Goal: Communication & Community: Answer question/provide support

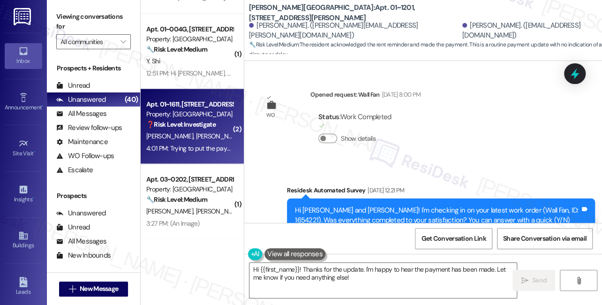
scroll to position [3461, 0]
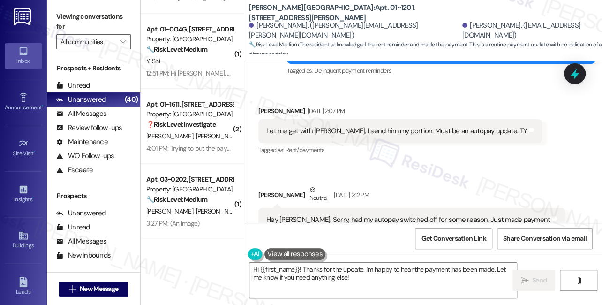
click at [352, 126] on div "Let me get with Chris, I send him my portion. Must be an autopay update. TY" at bounding box center [396, 131] width 261 height 10
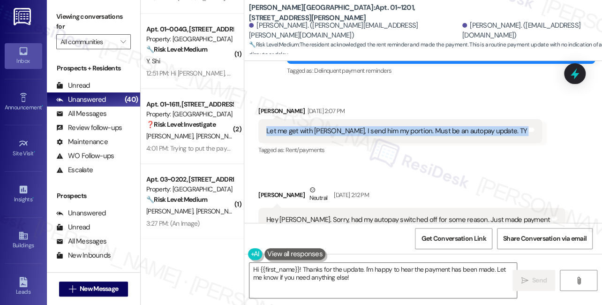
click at [352, 126] on div "Let me get with Chris, I send him my portion. Must be an autopay update. TY" at bounding box center [396, 131] width 261 height 10
click at [390, 275] on textarea "Hi {{first_name}}! Thanks for the update. I'm happy to hear the payment has bee…" at bounding box center [382, 279] width 267 height 35
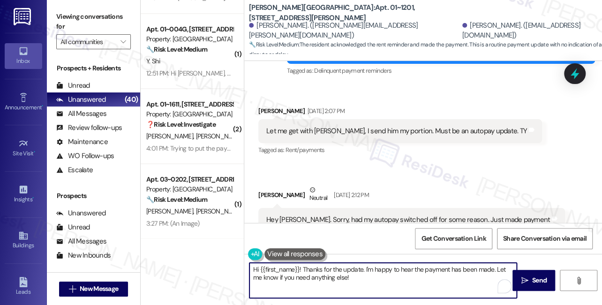
click at [403, 278] on textarea "Hi {{first_name}}! Thanks for the update. I'm happy to hear the payment has bee…" at bounding box center [382, 279] width 267 height 35
click at [367, 277] on textarea "Hi {{first_name}}! Thanks for the update. I'm happy to hear the payment has bee…" at bounding box center [382, 279] width 267 height 35
click at [519, 278] on span " Send" at bounding box center [534, 280] width 30 height 10
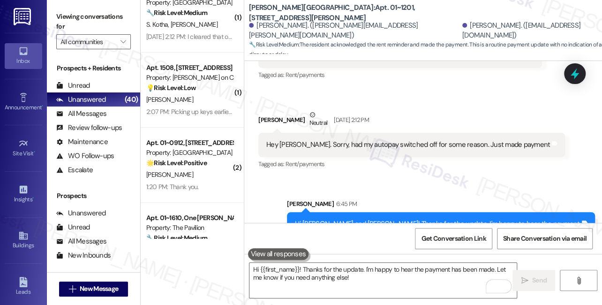
scroll to position [2195, 0]
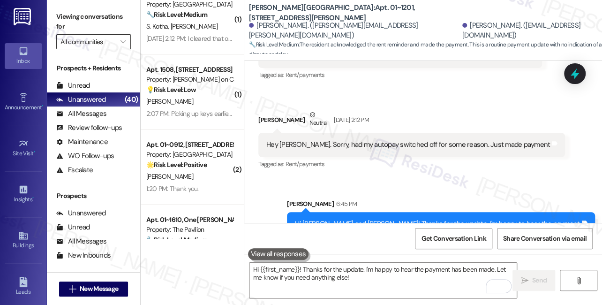
click at [103, 46] on input "All communities" at bounding box center [87, 41] width 55 height 15
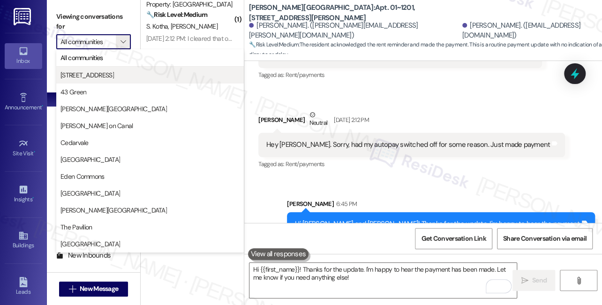
click at [97, 73] on span "1333 S Wabash" at bounding box center [86, 74] width 53 height 9
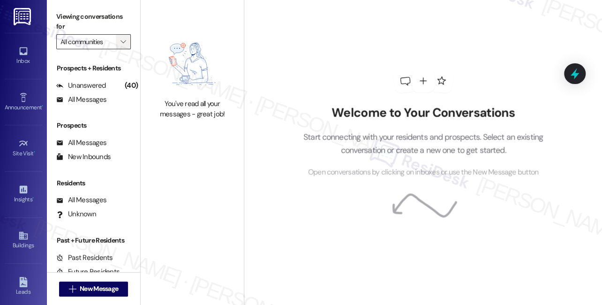
type input "1333 S Wabash"
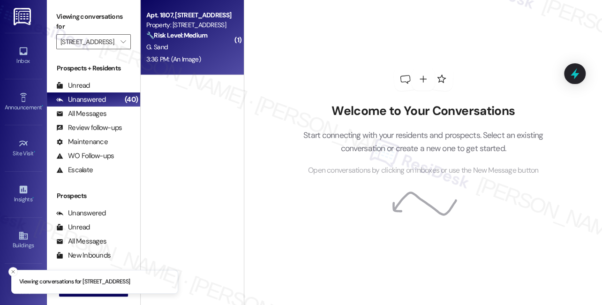
click at [180, 41] on div "Apt. 1807, 1333 South Wabash Property: 1333 S Wabash 🔧 Risk Level: Medium The r…" at bounding box center [189, 25] width 89 height 32
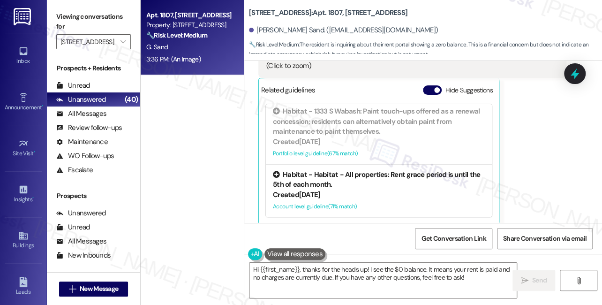
scroll to position [5672, 0]
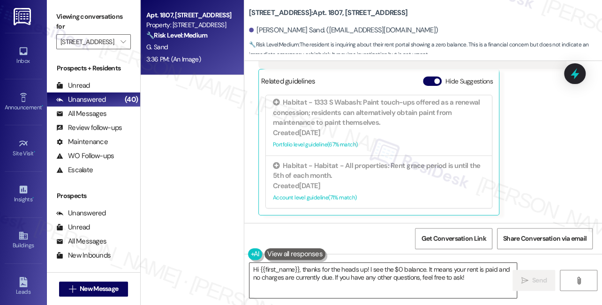
click at [326, 273] on textarea "Hi {{first_name}}, thanks for the heads up! I see the $0 balance. It means your…" at bounding box center [382, 279] width 267 height 35
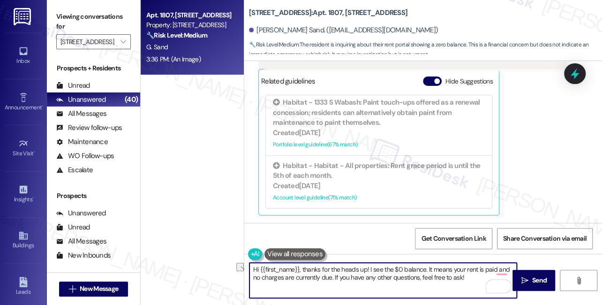
drag, startPoint x: 467, startPoint y: 277, endPoint x: 359, endPoint y: 277, distance: 108.3
click at [356, 277] on textarea "Hi {{first_name}}, thanks for the heads up! I see the $0 balance. It means your…" at bounding box center [382, 279] width 267 height 35
click at [427, 276] on textarea "Hi {{first_name}}, thanks for the heads up! I see the $0 balance. It means your…" at bounding box center [382, 279] width 267 height 35
click at [462, 278] on textarea "Hi {{first_name}}, thanks for the heads up! I see the $0 balance. It means your…" at bounding box center [382, 279] width 267 height 35
click at [466, 277] on textarea "Hi {{first_name}}, thanks for the heads up! I see the $0 balance. It means your…" at bounding box center [382, 279] width 267 height 35
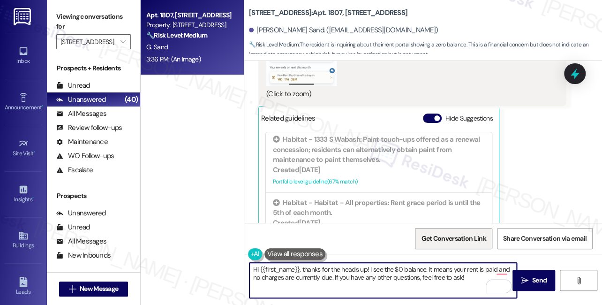
scroll to position [5545, 0]
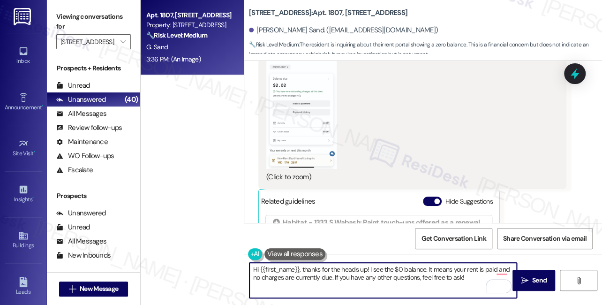
drag, startPoint x: 365, startPoint y: 267, endPoint x: 377, endPoint y: 265, distance: 12.9
click at [365, 267] on textarea "Hi {{first_name}}, thanks for the heads up! I see the $0 balance. It means your…" at bounding box center [382, 279] width 267 height 35
drag, startPoint x: 407, startPoint y: 277, endPoint x: 503, endPoint y: 261, distance: 97.6
click at [503, 261] on div "Hi {{first_name}}, thanks for the heads up and sending us a screenshot! I see t…" at bounding box center [423, 289] width 358 height 70
click at [462, 281] on textarea "Hi {{first_name}}, thanks for the heads up and sending us a screenshot! I belie…" at bounding box center [382, 279] width 267 height 35
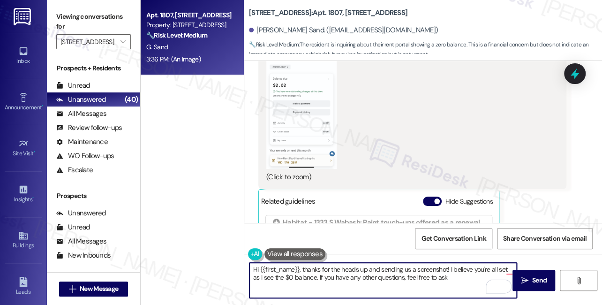
type textarea "Hi {{first_name}}, thanks for the heads up and sending us a screenshot! I belie…"
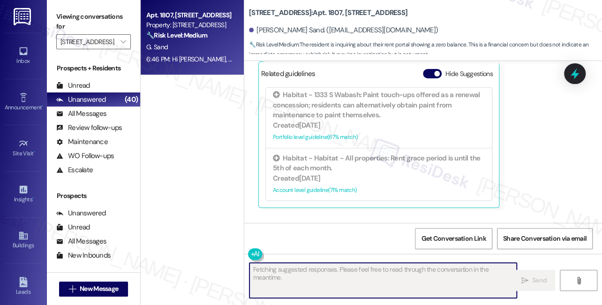
scroll to position [5748, 0]
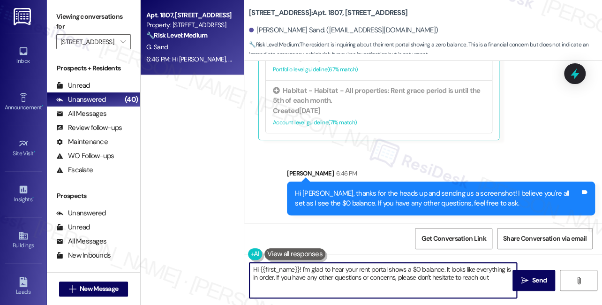
type textarea "Hi {{first_name}}! I'm glad to hear your rent portal shows a $0 balance. It loo…"
click at [115, 42] on input "1333 S Wabash" at bounding box center [87, 41] width 55 height 15
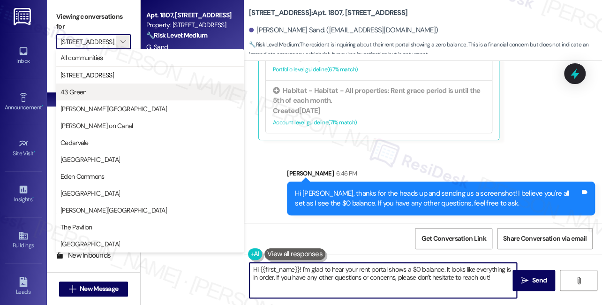
click at [109, 94] on span "43 Green" at bounding box center [149, 91] width 179 height 9
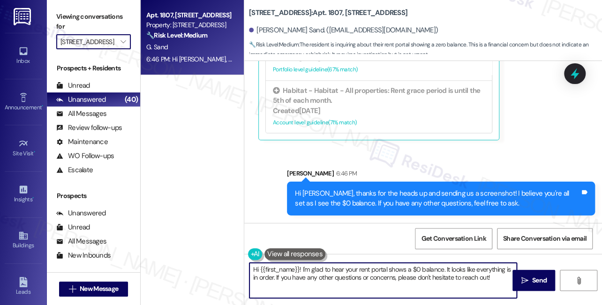
type input "43 Green"
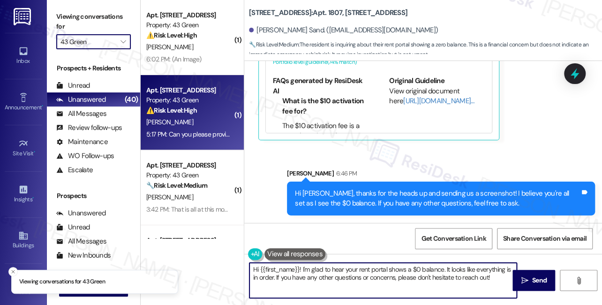
click at [205, 115] on div "⚠️ Risk Level: High The resident is inquiring about the status of a rent check.…" at bounding box center [189, 110] width 87 height 10
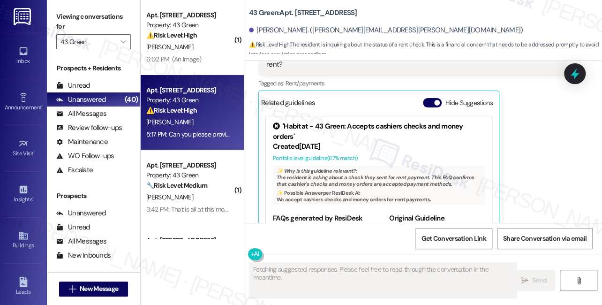
scroll to position [1091, 0]
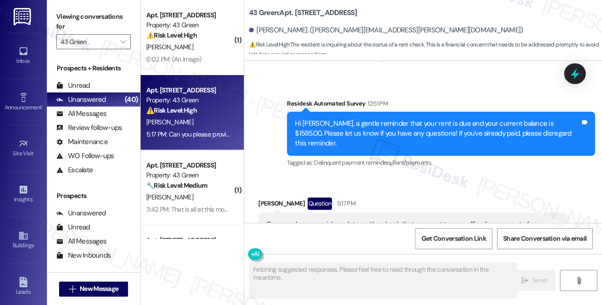
click at [355, 219] on div "Can you please provide update on the check that was sent to your office for pay…" at bounding box center [408, 229] width 285 height 20
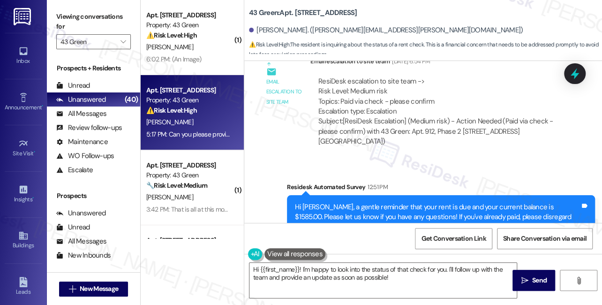
scroll to position [1005, 0]
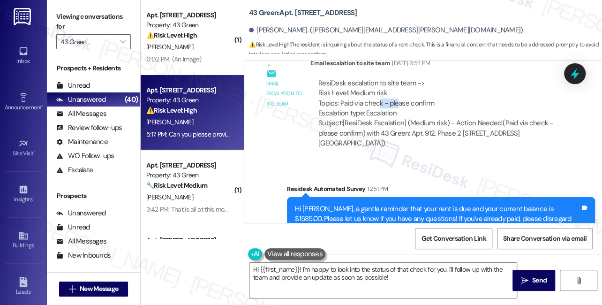
drag, startPoint x: 378, startPoint y: 103, endPoint x: 400, endPoint y: 102, distance: 22.0
click at [399, 102] on div "ResiDesk escalation to site team -> Risk Level: Medium risk Topics: Paid via ch…" at bounding box center [438, 98] width 240 height 40
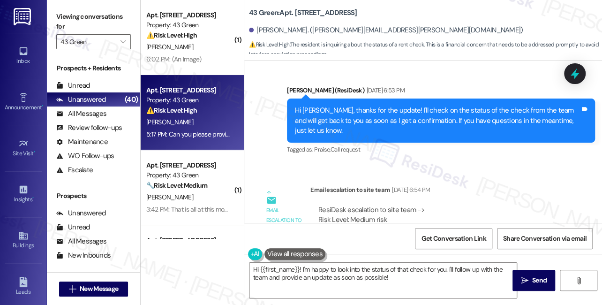
scroll to position [877, 0]
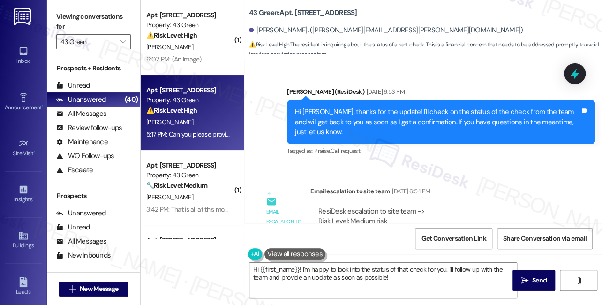
click at [453, 120] on div "Hi Kwame, thanks for the update! I'll check on the status of the check from the…" at bounding box center [437, 122] width 285 height 30
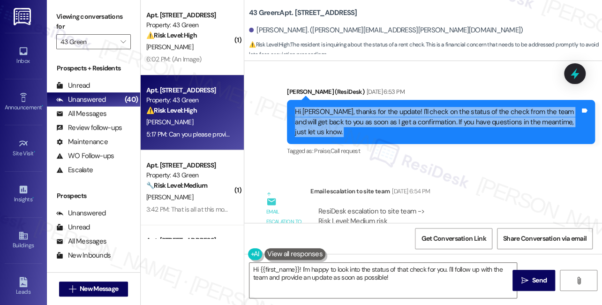
click at [453, 120] on div "Hi Kwame, thanks for the update! I'll check on the status of the check from the…" at bounding box center [437, 122] width 285 height 30
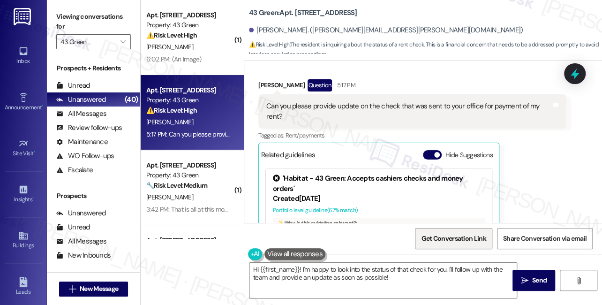
scroll to position [1261, 0]
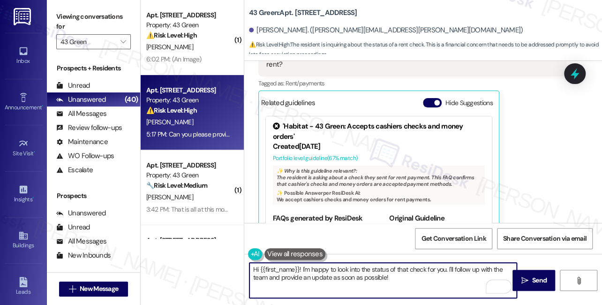
drag, startPoint x: 402, startPoint y: 279, endPoint x: 306, endPoint y: 268, distance: 96.7
click at [306, 268] on textarea "Hi {{first_name}}! I'm happy to look into the status of that check for you. I'l…" at bounding box center [382, 279] width 267 height 35
click at [349, 283] on textarea "Hi {{first_name}}! I've informed the team, and I haven't gotten any response ye…" at bounding box center [382, 279] width 267 height 35
click at [423, 98] on button "Hide Suggestions" at bounding box center [432, 102] width 19 height 9
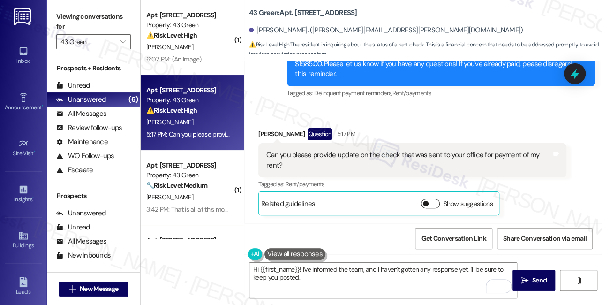
scroll to position [1139, 0]
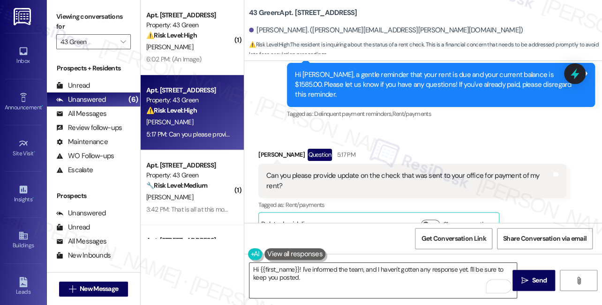
click at [330, 277] on textarea "Hi {{first_name}}! I've informed the team, and I haven't gotten any response ye…" at bounding box center [382, 279] width 267 height 35
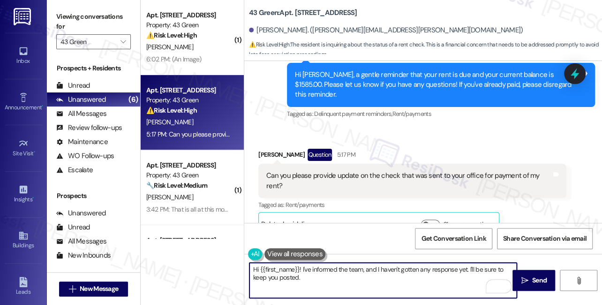
click at [362, 268] on textarea "Hi {{first_name}}! I've informed the team, and I haven't gotten any response ye…" at bounding box center [382, 279] width 267 height 35
drag, startPoint x: 404, startPoint y: 284, endPoint x: 387, endPoint y: 287, distance: 17.1
click at [404, 284] on textarea "Hi {{first_name}}! I've informed the team of your payment through a check, and …" at bounding box center [382, 279] width 267 height 35
click at [302, 279] on textarea "Hi {{first_name}}! I've informed the team of your payment through a check, and …" at bounding box center [382, 279] width 267 height 35
click at [386, 278] on textarea "Hi {{first_name}}! I've informed the team of your payment through a check, and …" at bounding box center [382, 279] width 267 height 35
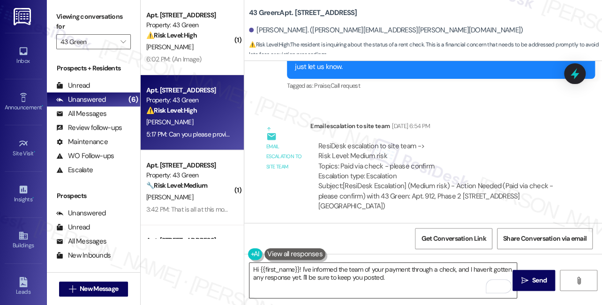
scroll to position [1011, 0]
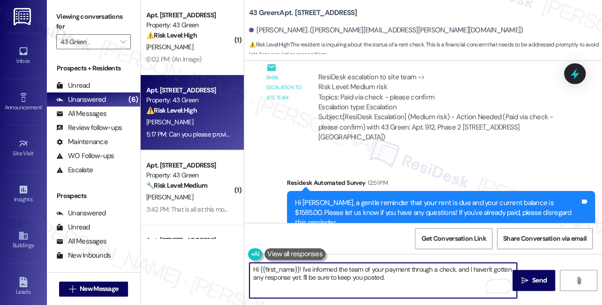
click at [401, 281] on textarea "Hi {{first_name}}! I've informed the team of your payment through a check, and …" at bounding box center [382, 279] width 267 height 35
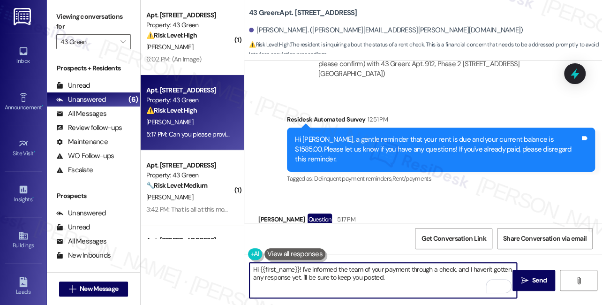
scroll to position [1139, 0]
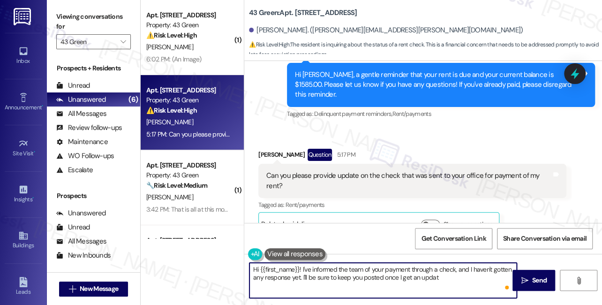
type textarea "Hi {{first_name}}! I've informed the team of your payment through a check, and …"
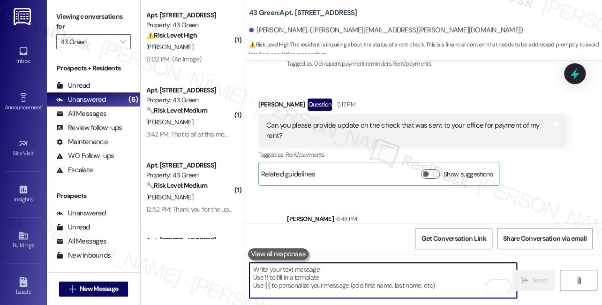
scroll to position [1215, 0]
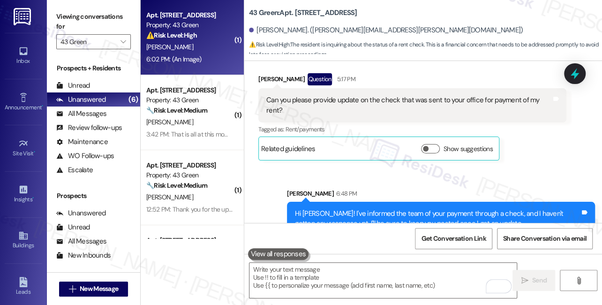
click at [170, 52] on div "D. Harris" at bounding box center [189, 47] width 89 height 12
type textarea "Fetching suggested responses. Please feel free to read through the conversation…"
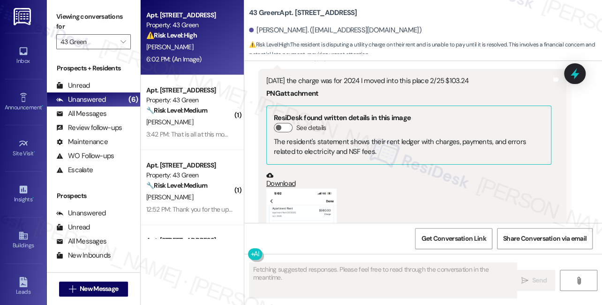
scroll to position [2857, 0]
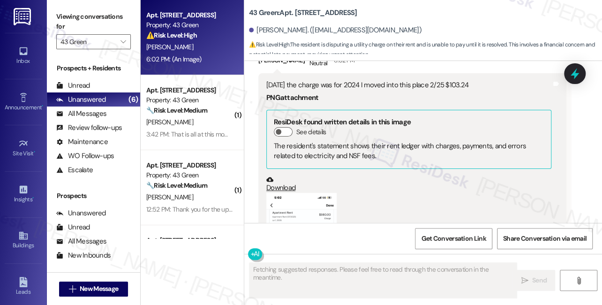
click at [317, 80] on div "6/11/25 the charge was for 2024 I moved into this place 2/25 $103.24" at bounding box center [408, 85] width 285 height 10
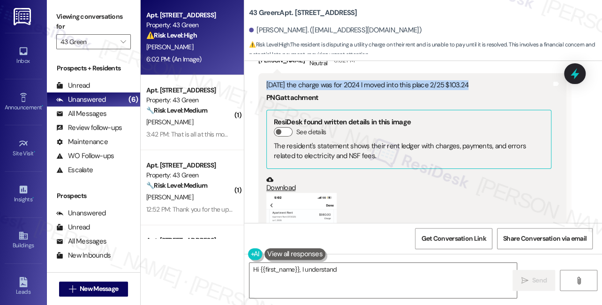
click at [317, 80] on div "6/11/25 the charge was for 2024 I moved into this place 2/25 $103.24" at bounding box center [408, 85] width 285 height 10
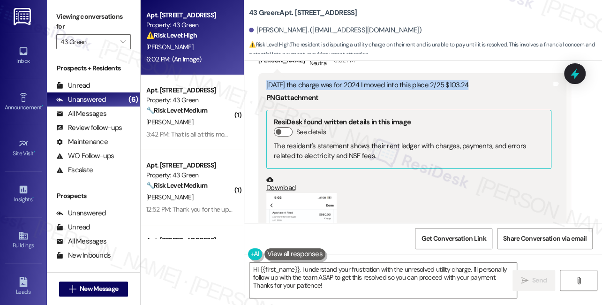
scroll to position [2985, 0]
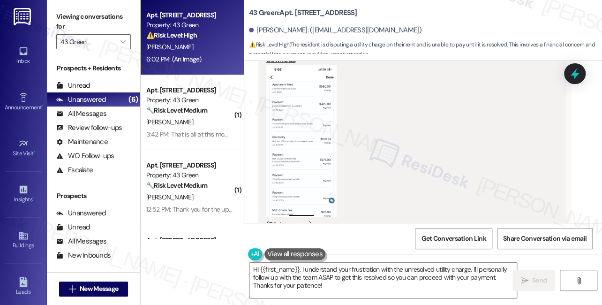
click at [269, 133] on button "Zoom image" at bounding box center [301, 141] width 70 height 152
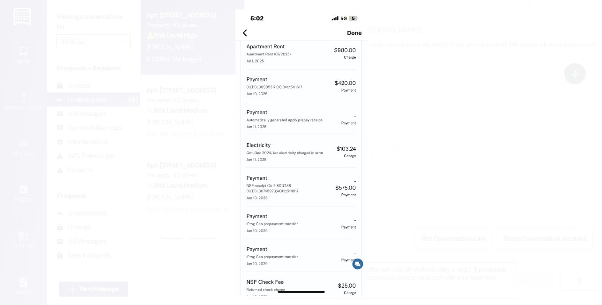
click at [465, 90] on button "Unzoom image" at bounding box center [301, 152] width 602 height 305
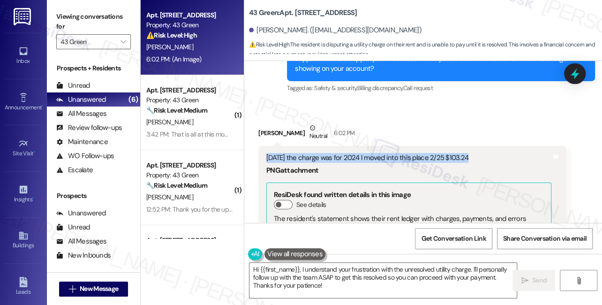
scroll to position [2686, 0]
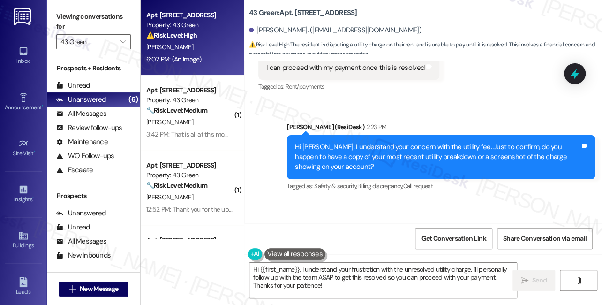
click at [392, 142] on div "Hi Dorshae, I understand your concern with the utility fee. Just to confirm, do…" at bounding box center [437, 157] width 285 height 30
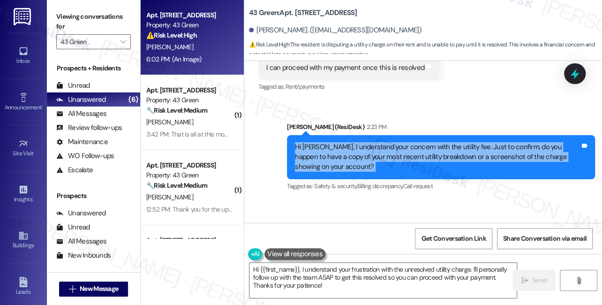
click at [392, 142] on div "Hi Dorshae, I understand your concern with the utility fee. Just to confirm, do…" at bounding box center [437, 157] width 285 height 30
click at [428, 142] on div "Hi Dorshae, I understand your concern with the utility fee. Just to confirm, do…" at bounding box center [437, 157] width 285 height 30
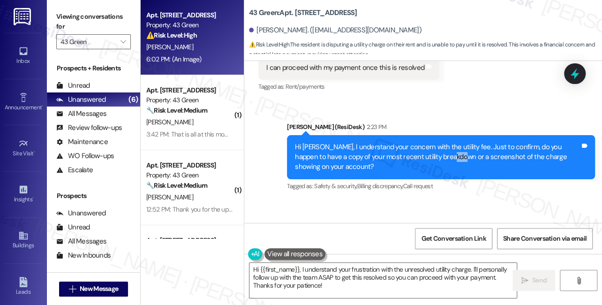
click at [428, 142] on div "Hi Dorshae, I understand your concern with the utility fee. Just to confirm, do…" at bounding box center [437, 157] width 285 height 30
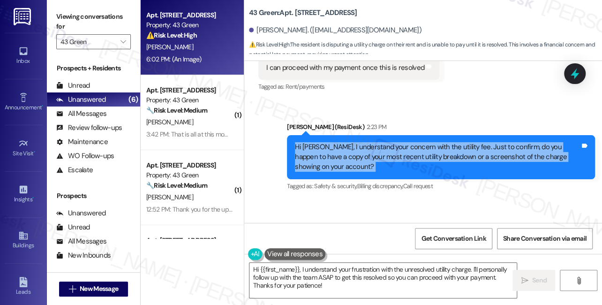
click at [428, 142] on div "Hi Dorshae, I understand your concern with the utility fee. Just to confirm, do…" at bounding box center [437, 157] width 285 height 30
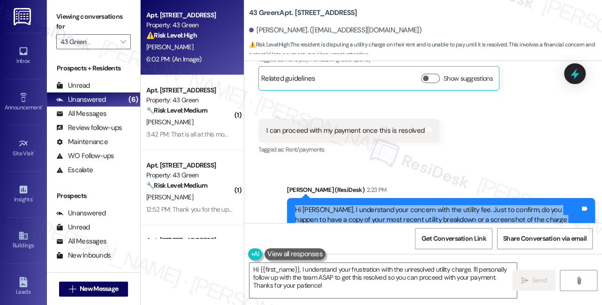
scroll to position [2558, 0]
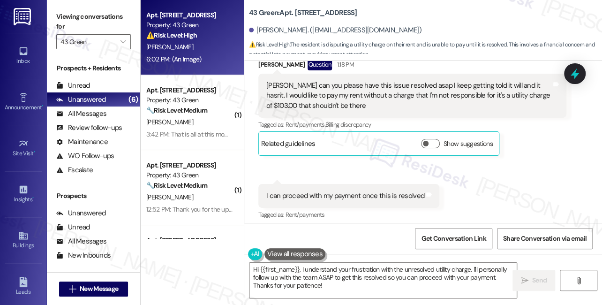
click at [321, 191] on div "I can proceed with my payment once this is resolved" at bounding box center [345, 196] width 158 height 10
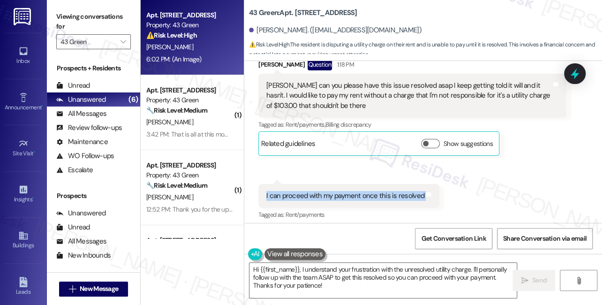
click at [321, 191] on div "I can proceed with my payment once this is resolved" at bounding box center [345, 196] width 158 height 10
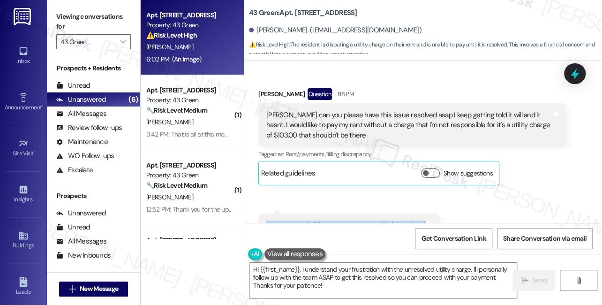
scroll to position [2516, 0]
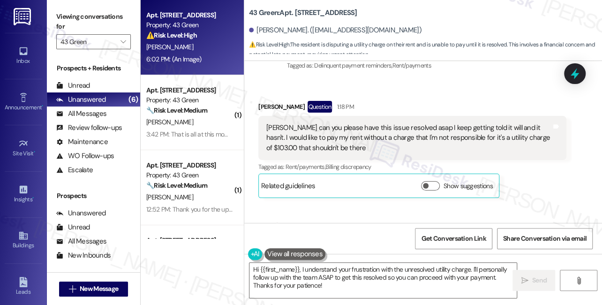
click at [360, 130] on div "Sarah can you please have this issue resolved asap I keep getting told it will …" at bounding box center [408, 138] width 285 height 30
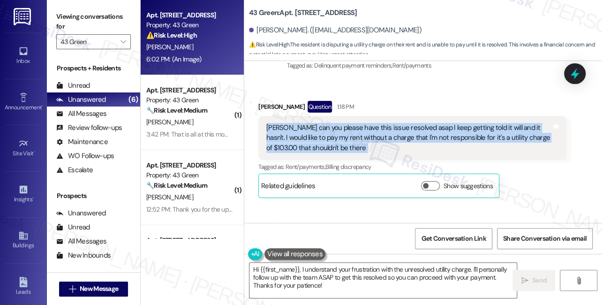
click at [360, 130] on div "Sarah can you please have this issue resolved asap I keep getting told it will …" at bounding box center [408, 138] width 285 height 30
click at [417, 123] on div "Sarah can you please have this issue resolved asap I keep getting told it will …" at bounding box center [408, 138] width 285 height 30
click at [455, 123] on div "Sarah can you please have this issue resolved asap I keep getting told it will …" at bounding box center [408, 138] width 285 height 30
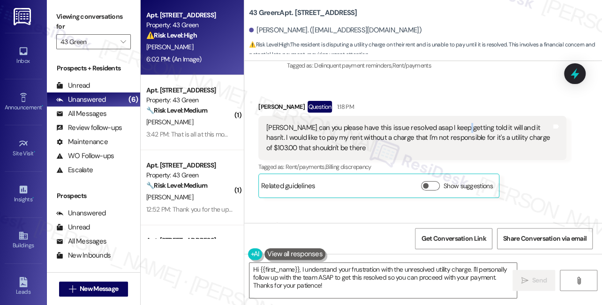
click at [455, 123] on div "Sarah can you please have this issue resolved asap I keep getting told it will …" at bounding box center [408, 138] width 285 height 30
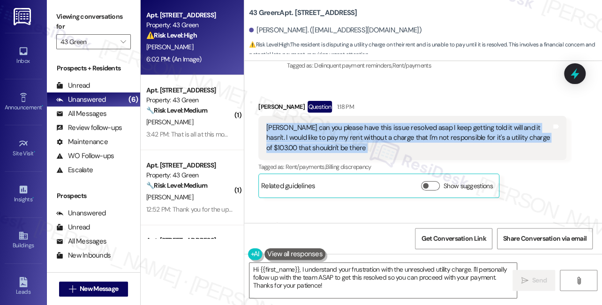
click at [455, 123] on div "Sarah can you please have this issue resolved asap I keep getting told it will …" at bounding box center [408, 138] width 285 height 30
click at [337, 124] on div "Sarah can you please have this issue resolved asap I keep getting told it will …" at bounding box center [408, 138] width 285 height 30
click at [304, 132] on div "Sarah can you please have this issue resolved asap I keep getting told it will …" at bounding box center [408, 138] width 285 height 30
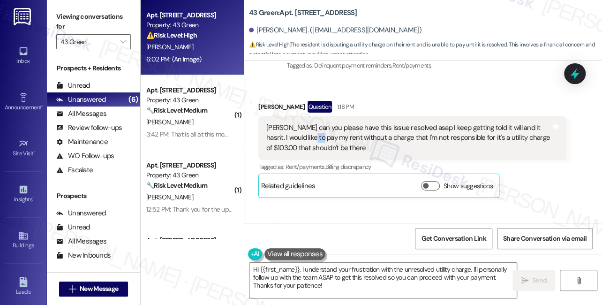
click at [304, 132] on div "Sarah can you please have this issue resolved asap I keep getting told it will …" at bounding box center [408, 138] width 285 height 30
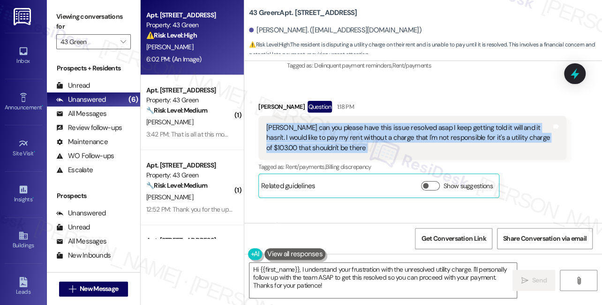
click at [304, 132] on div "Sarah can you please have this issue resolved asap I keep getting told it will …" at bounding box center [408, 138] width 285 height 30
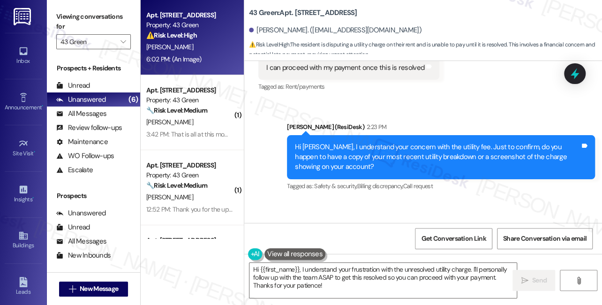
scroll to position [2942, 0]
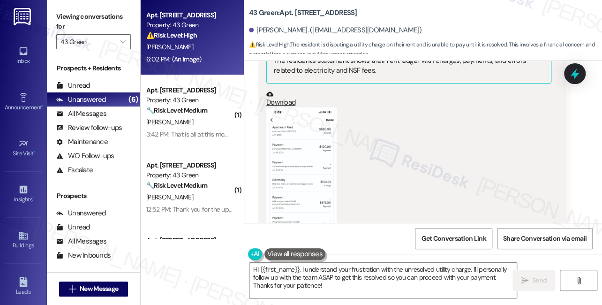
click at [323, 131] on button "Zoom image" at bounding box center [301, 183] width 70 height 152
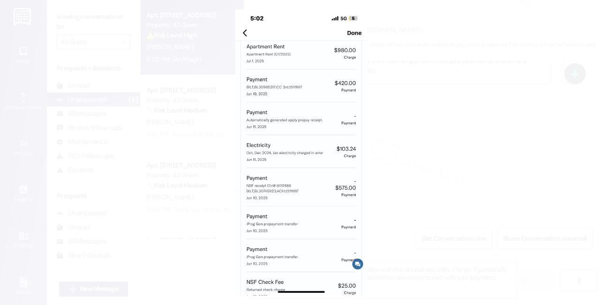
click at [442, 136] on button "Unzoom image" at bounding box center [301, 152] width 602 height 305
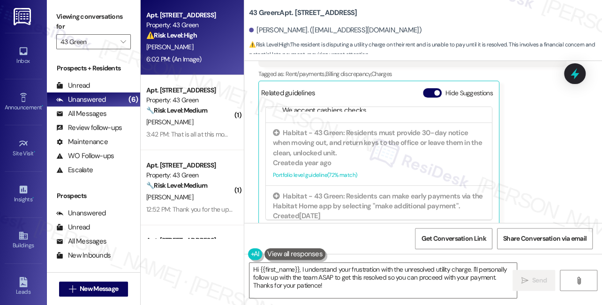
scroll to position [184, 0]
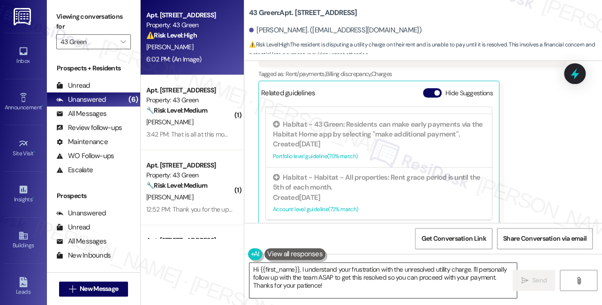
click at [337, 269] on textarea "Hi {{first_name}}, I understand your frustration with the unresolved utility ch…" at bounding box center [382, 279] width 267 height 35
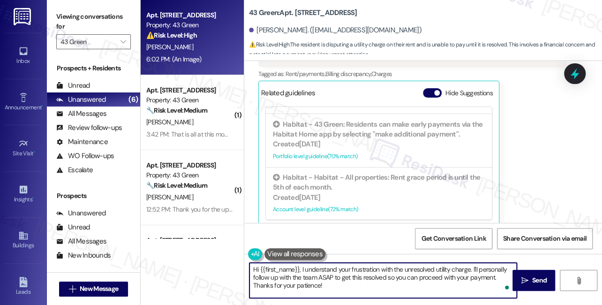
click at [297, 268] on textarea "Hi {{first_name}}, I understand your frustration with the unresolved utility ch…" at bounding box center [382, 279] width 267 height 35
click at [452, 278] on textarea "Hi {{first_name}}, I understand your frustration with the unresolved utility ch…" at bounding box center [382, 279] width 267 height 35
click at [452, 279] on textarea "Hi {{first_name}}, I understand your frustration with the unresolved utility ch…" at bounding box center [382, 279] width 267 height 35
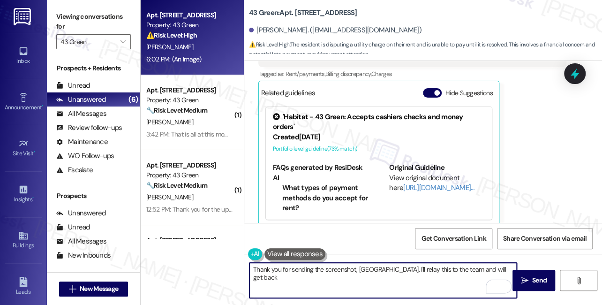
click at [446, 268] on textarea "Thank you for sending the screenshot, Dorshae. I'll relay this to the team and …" at bounding box center [382, 279] width 267 height 35
type textarea "Thank you for sending the screenshot, Dorshae. I'll relay this to the team for …"
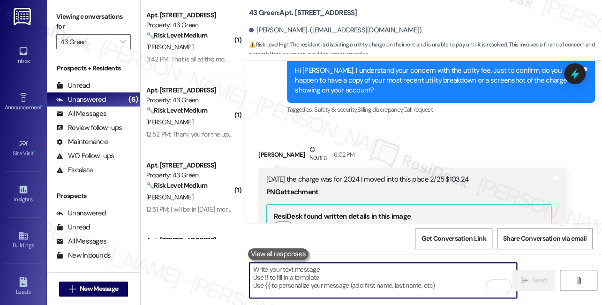
scroll to position [2676, 0]
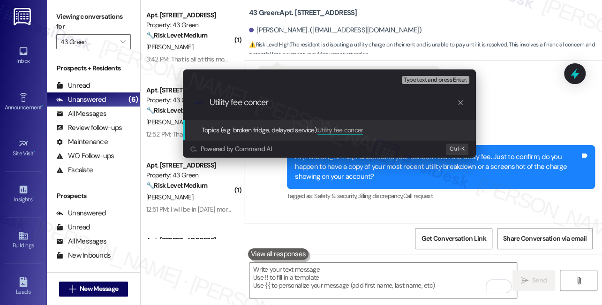
type input "Utility fee concern"
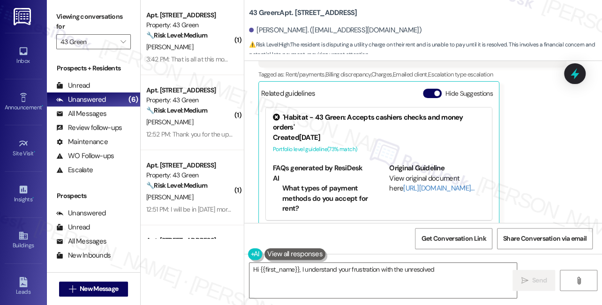
scroll to position [0, 0]
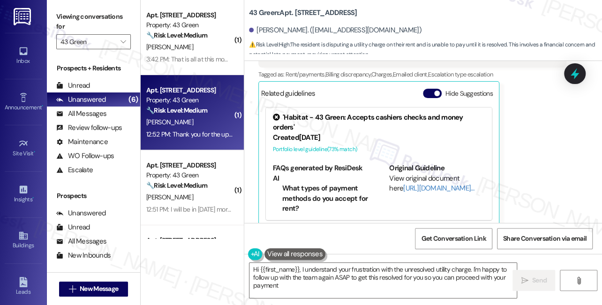
type textarea "Hi {{first_name}}, I understand your frustration with the unresolved utility ch…"
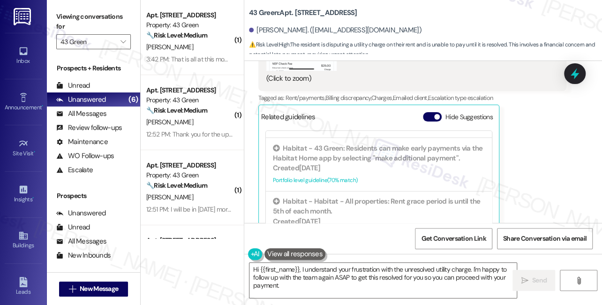
scroll to position [3031, 0]
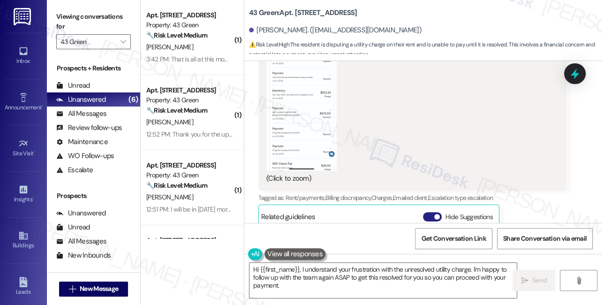
click at [435, 214] on span "button" at bounding box center [437, 217] width 6 height 6
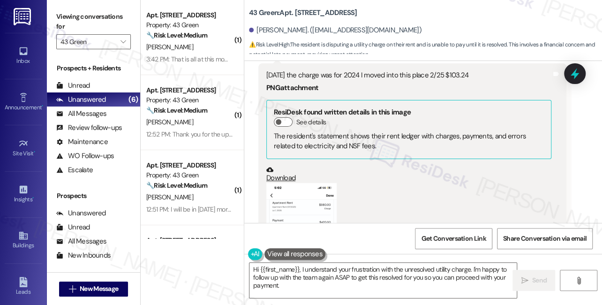
scroll to position [3122, 0]
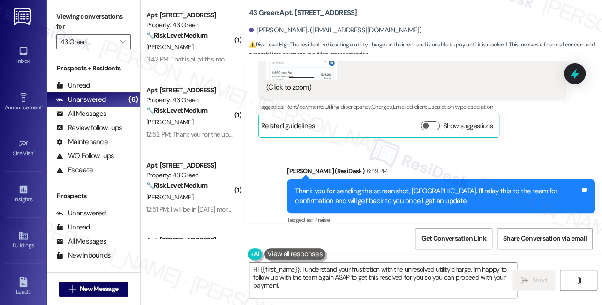
click at [323, 186] on div "Thank you for sending the screenshot, Dorshae. I'll relay this to the team for …" at bounding box center [437, 196] width 285 height 20
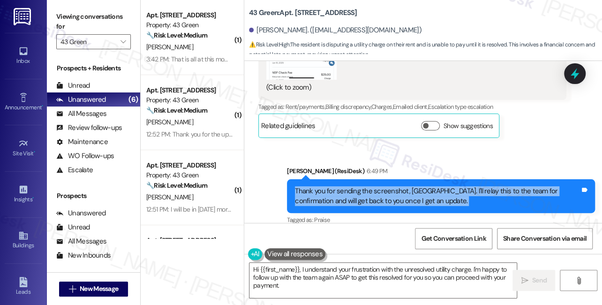
click at [323, 186] on div "Thank you for sending the screenshot, Dorshae. I'll relay this to the team for …" at bounding box center [437, 196] width 285 height 20
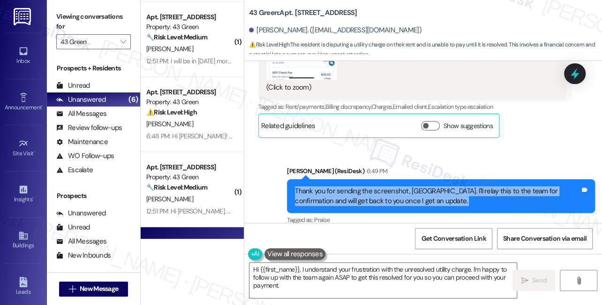
scroll to position [211, 0]
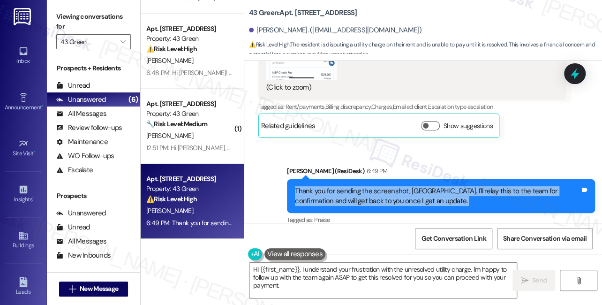
click at [334, 186] on div "Thank you for sending the screenshot, Dorshae. I'll relay this to the team for …" at bounding box center [437, 196] width 285 height 20
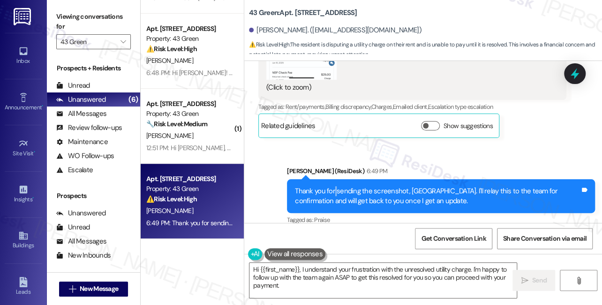
click at [334, 186] on div "Thank you for sending the screenshot, Dorshae. I'll relay this to the team for …" at bounding box center [437, 196] width 285 height 20
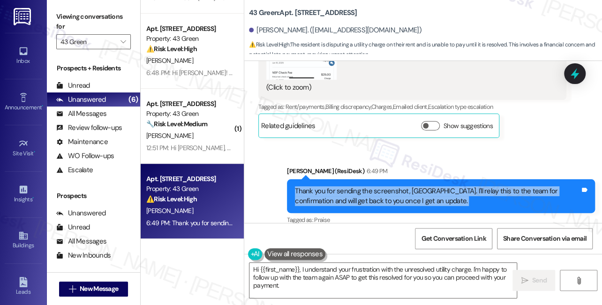
click at [334, 186] on div "Thank you for sending the screenshot, Dorshae. I'll relay this to the team for …" at bounding box center [437, 196] width 285 height 20
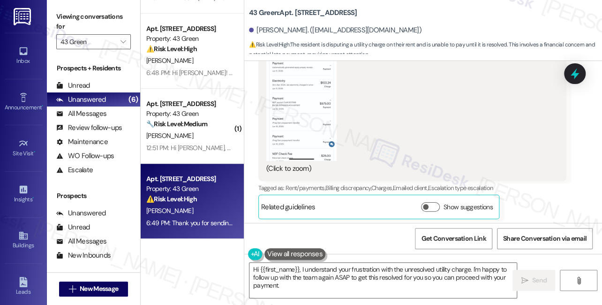
scroll to position [3037, 0]
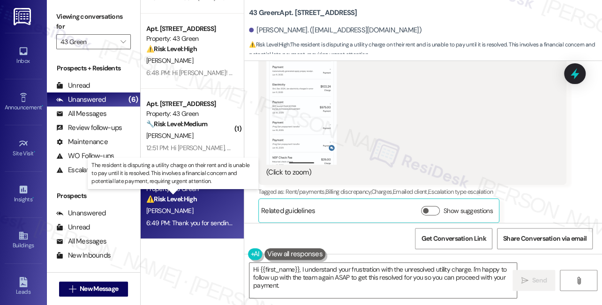
click at [196, 202] on strong "⚠️ Risk Level: High" at bounding box center [171, 199] width 51 height 8
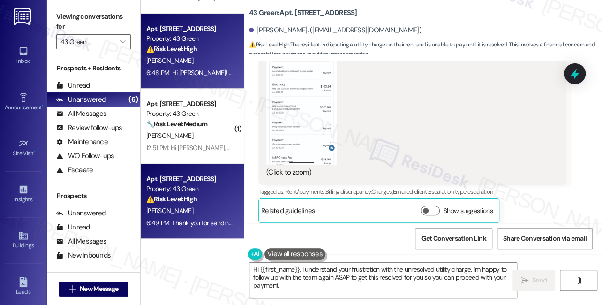
click at [204, 65] on div "K. Crawford" at bounding box center [189, 61] width 89 height 12
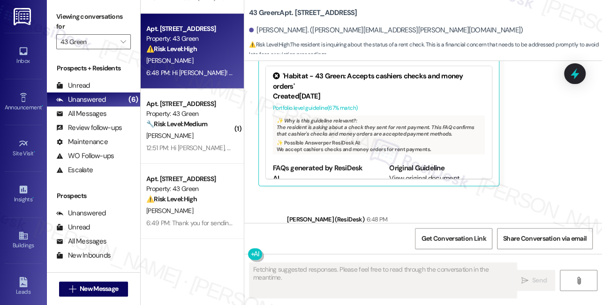
scroll to position [1350, 0]
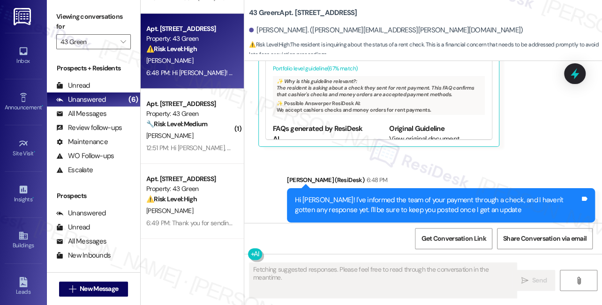
click at [412, 195] on div "Hi Kwame! I've informed the team of your payment through a check, and I haven't…" at bounding box center [441, 205] width 308 height 34
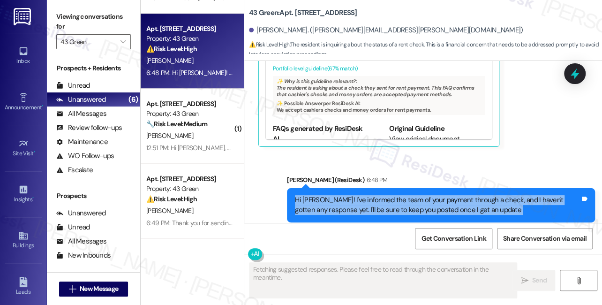
click at [412, 195] on div "Hi Kwame! I've informed the team of your payment through a check, and I haven't…" at bounding box center [441, 205] width 308 height 34
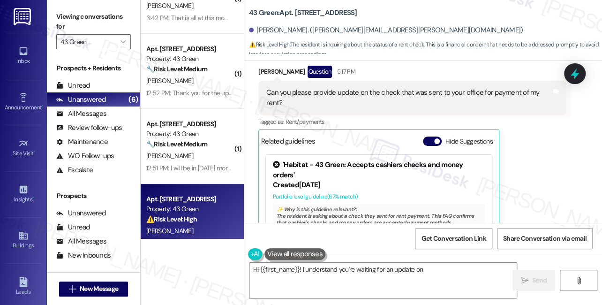
scroll to position [0, 0]
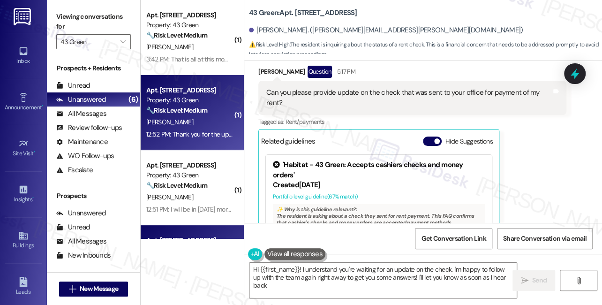
type textarea "Hi {{first_name}}! I understand you're waiting for an update on the check. I'm …"
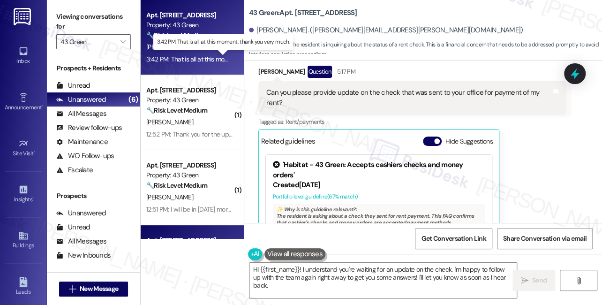
click at [194, 61] on div "3:42 PM: That is all at this moment, thank you very much. 3:42 PM: That is all …" at bounding box center [222, 59] width 153 height 8
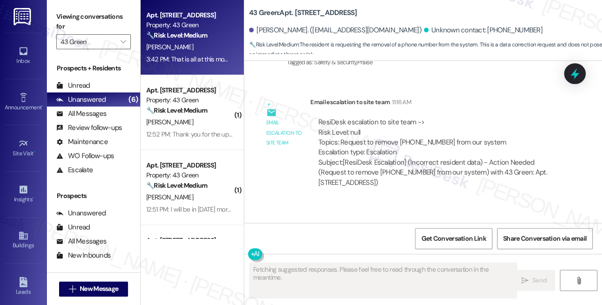
scroll to position [3660, 0]
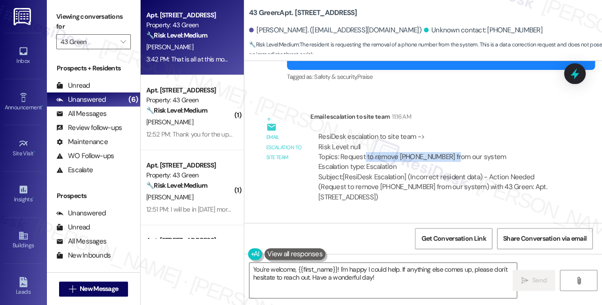
drag, startPoint x: 364, startPoint y: 129, endPoint x: 458, endPoint y: 128, distance: 93.7
click at [458, 132] on div "ResiDesk escalation to site team -> Risk Level: null Topics: Request to remove …" at bounding box center [438, 152] width 240 height 40
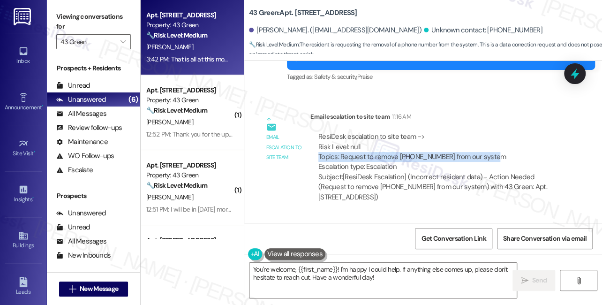
click at [415, 132] on div "ResiDesk escalation to site team -> Risk Level: null Topics: Request to remove …" at bounding box center [438, 152] width 240 height 40
click at [402, 132] on div "ResiDesk escalation to site team -> Risk Level: null Topics: Request to remove …" at bounding box center [438, 152] width 240 height 40
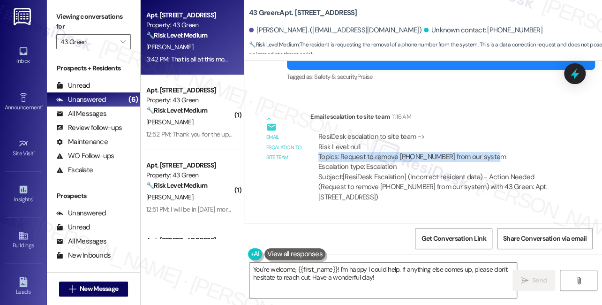
click at [402, 132] on div "ResiDesk escalation to site team -> Risk Level: null Topics: Request to remove …" at bounding box center [438, 152] width 240 height 40
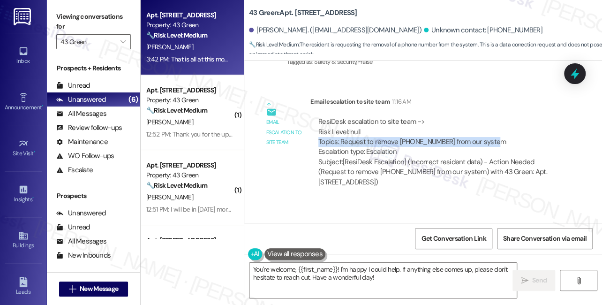
scroll to position [3703, 0]
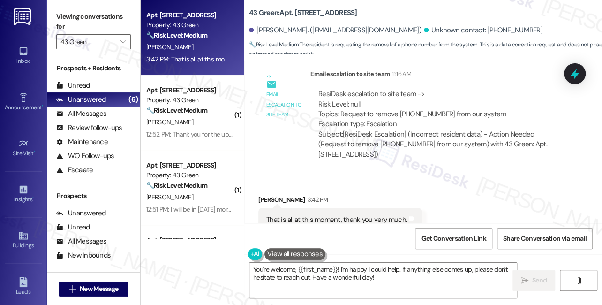
click at [267, 208] on div "That is all at this moment, thank you very much. Tags and notes" at bounding box center [340, 220] width 164 height 24
click at [265, 195] on div "Michelle Healey 3:42 PM" at bounding box center [340, 201] width 164 height 13
copy div "Michelle"
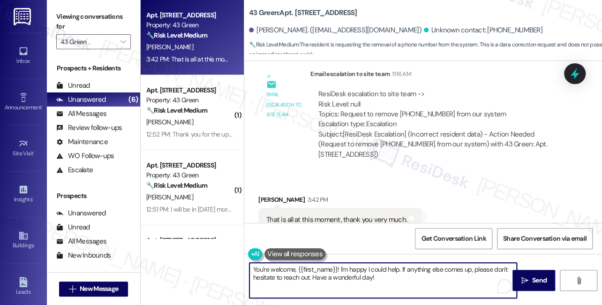
drag, startPoint x: 298, startPoint y: 270, endPoint x: 338, endPoint y: 266, distance: 40.5
click at [338, 266] on textarea "You're welcome, {{first_name}}! I'm happy I could help. If anything else comes …" at bounding box center [382, 279] width 267 height 35
paste textarea "Michelle"
drag, startPoint x: 383, startPoint y: 268, endPoint x: 324, endPoint y: 269, distance: 59.1
click at [324, 269] on textarea "You're welcome, Michelle! I'm happy I could help. If anything else comes up, pl…" at bounding box center [382, 279] width 267 height 35
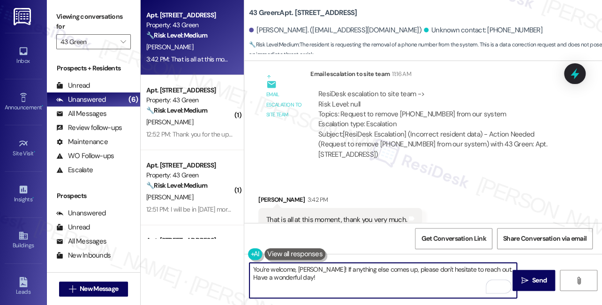
click at [367, 273] on textarea "You're welcome, Michelle! If anything else comes up, please don't hesitate to r…" at bounding box center [382, 279] width 267 height 35
click at [284, 278] on textarea "You're welcome, Michelle! If anything else comes up, please don't hesitate to r…" at bounding box center [382, 279] width 267 height 35
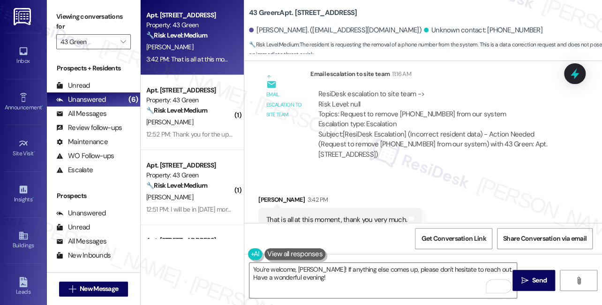
click at [241, 274] on div "Apt. 1004, Phase 1 4308 S Calumet Ave Property: 43 Green 🔧 Risk Level: Medium T…" at bounding box center [192, 152] width 103 height 305
click at [256, 272] on textarea "You're welcome, Michelle! If anything else comes up, please don't hesitate to r…" at bounding box center [382, 279] width 267 height 35
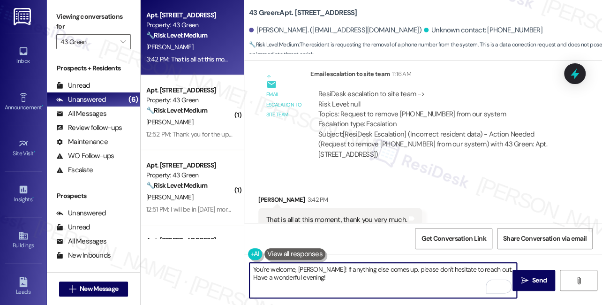
click at [259, 275] on textarea "You're welcome, Michelle! If anything else comes up, please don't hesitate to r…" at bounding box center [382, 279] width 267 height 35
type textarea "You're welcome, Michelle! If anything else comes up, please don't hesitate to r…"
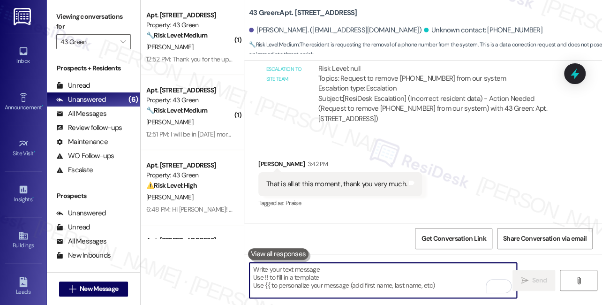
scroll to position [3779, 0]
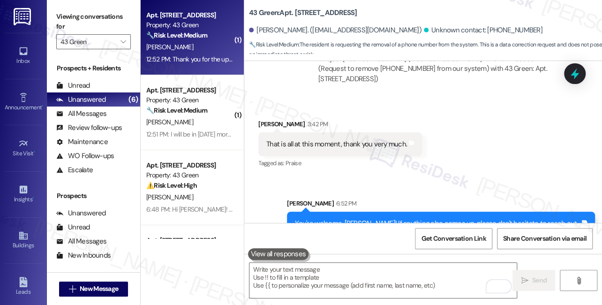
click at [205, 50] on div "T. Townsend" at bounding box center [189, 47] width 89 height 12
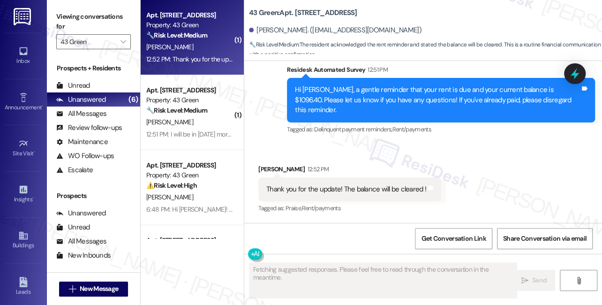
scroll to position [2470, 0]
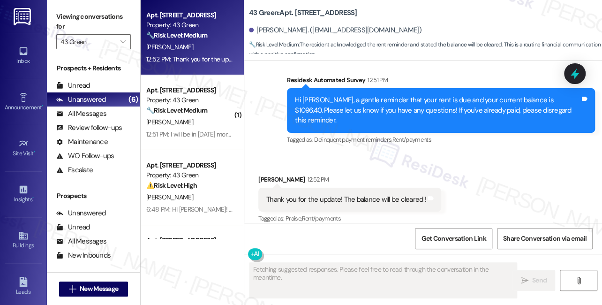
click at [402, 105] on div "Hi Tamika, a gentle reminder that your rent is due and your current balance is …" at bounding box center [437, 110] width 285 height 30
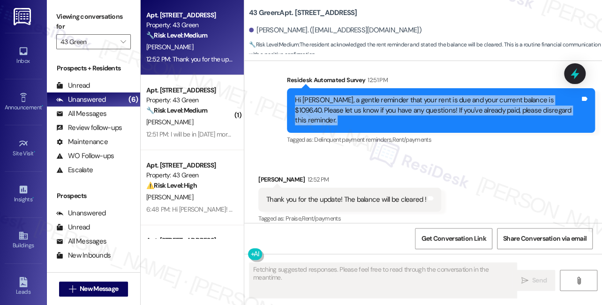
click at [402, 105] on div "Hi Tamika, a gentle reminder that your rent is due and your current balance is …" at bounding box center [437, 110] width 285 height 30
click at [413, 112] on div "Hi Tamika, a gentle reminder that your rent is due and your current balance is …" at bounding box center [437, 110] width 285 height 30
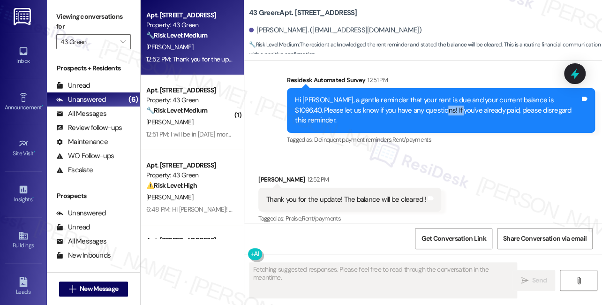
click at [413, 112] on div "Hi Tamika, a gentle reminder that your rent is due and your current balance is …" at bounding box center [437, 110] width 285 height 30
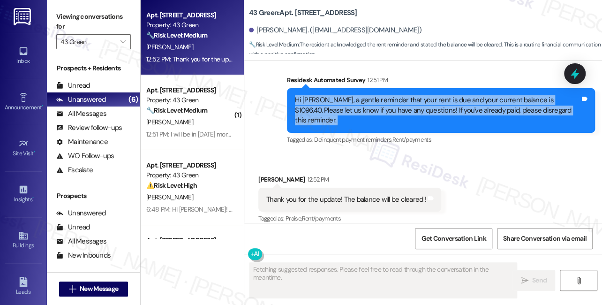
click at [413, 112] on div "Hi Tamika, a gentle reminder that your rent is due and your current balance is …" at bounding box center [437, 110] width 285 height 30
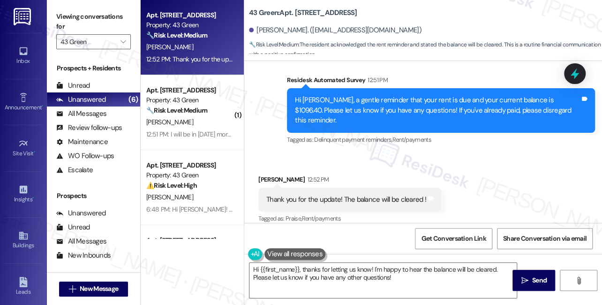
click at [346, 195] on div "Thank you for the update! The balance will be cleared !" at bounding box center [346, 200] width 160 height 10
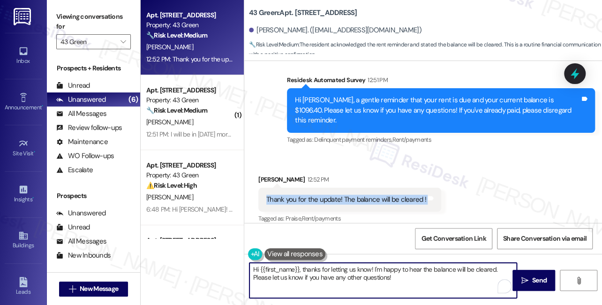
click at [329, 277] on textarea "Hi {{first_name}}, thanks for letting us know! I'm happy to hear the balance wi…" at bounding box center [382, 279] width 267 height 35
drag, startPoint x: 302, startPoint y: 267, endPoint x: 225, endPoint y: 262, distance: 77.0
click at [226, 262] on div "Apt. 1001, Phase 2 4307 S Prairie Ave Property: 43 Green 🔧 Risk Level: Medium T…" at bounding box center [371, 152] width 461 height 305
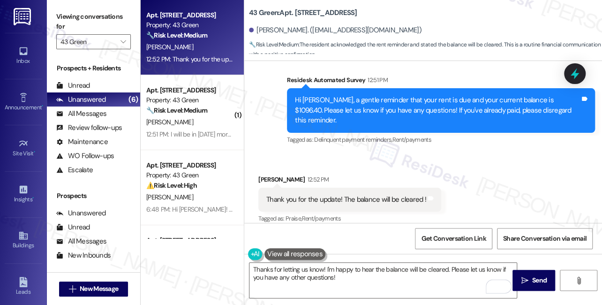
click at [267, 167] on div "Received via SMS Tamika Townsend 12:52 PM Thank you for the update! The balance…" at bounding box center [349, 199] width 197 height 65
copy div "Tamika"
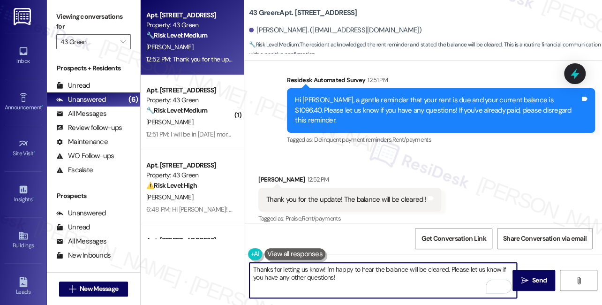
click at [323, 268] on textarea "Thanks for letting us know! I'm happy to hear the balance will be cleared. Plea…" at bounding box center [382, 279] width 267 height 35
paste textarea "Tamika"
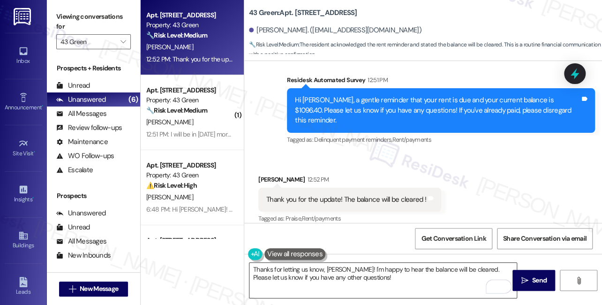
click at [405, 276] on textarea "Thanks for letting us know, Tamika! I'm happy to hear the balance will be clear…" at bounding box center [382, 279] width 267 height 35
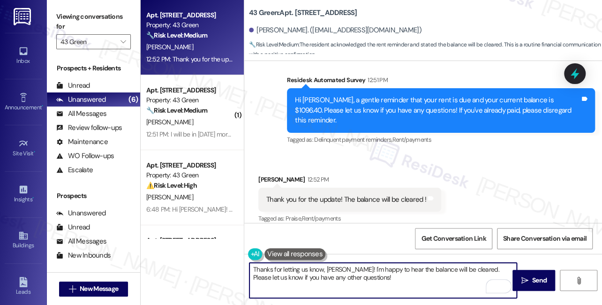
click at [389, 282] on textarea "Thanks for letting us know, Tamika! I'm happy to hear the balance will be clear…" at bounding box center [382, 279] width 267 height 35
click at [372, 195] on div "Thank you for the update! The balance will be cleared !" at bounding box center [346, 200] width 160 height 10
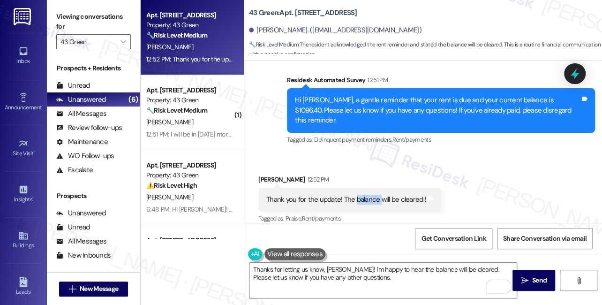
click at [372, 195] on div "Thank you for the update! The balance will be cleared !" at bounding box center [346, 200] width 160 height 10
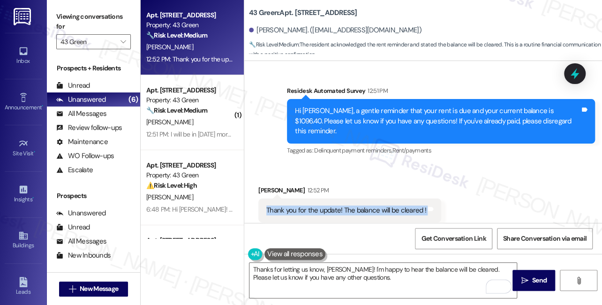
scroll to position [2471, 0]
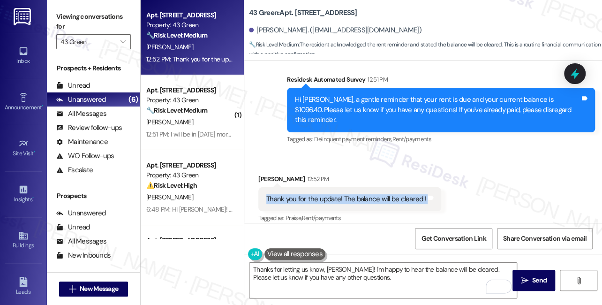
copy div "Thank you for the update! The balance will be cleared ! Tags and notes"
click at [73, 9] on label "Viewing conversations for" at bounding box center [93, 21] width 75 height 25
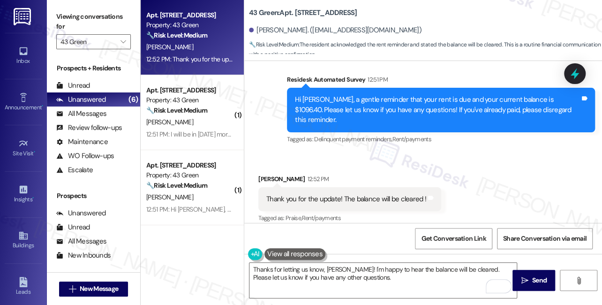
click at [367, 194] on div "Thank you for the update! The balance will be cleared !" at bounding box center [346, 199] width 160 height 10
drag, startPoint x: 64, startPoint y: 15, endPoint x: 75, endPoint y: 23, distance: 13.5
click at [64, 15] on label "Viewing conversations for" at bounding box center [93, 21] width 75 height 25
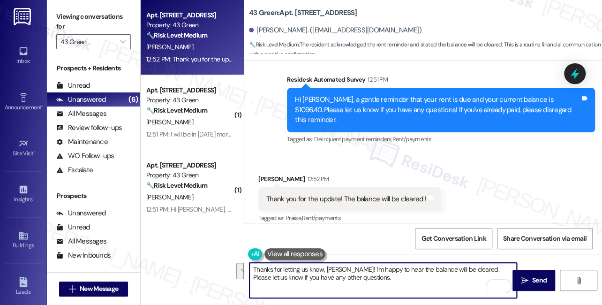
drag, startPoint x: 374, startPoint y: 280, endPoint x: 348, endPoint y: 267, distance: 29.8
click at [348, 267] on textarea "Thanks for letting us know, Tamika! I'm happy to hear the balance will be clear…" at bounding box center [382, 279] width 267 height 35
paste textarea "Thanks for the update! Just to confirm, when do you plan to clear the balance s…"
drag, startPoint x: 408, startPoint y: 267, endPoint x: 350, endPoint y: 266, distance: 58.1
click at [350, 266] on textarea "Thanks for letting us know, Tamika! Thanks for the update! Just to confirm, whe…" at bounding box center [382, 279] width 267 height 35
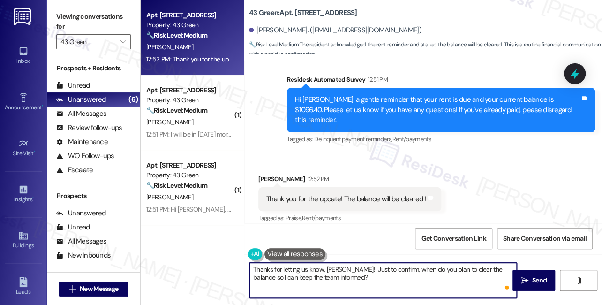
type textarea "Thanks for letting us know, Tamika! Just to confirm, when do you plan to clear …"
click at [337, 280] on textarea "Thanks for letting us know, Tamika! Just to confirm, when do you plan to clear …" at bounding box center [382, 279] width 267 height 35
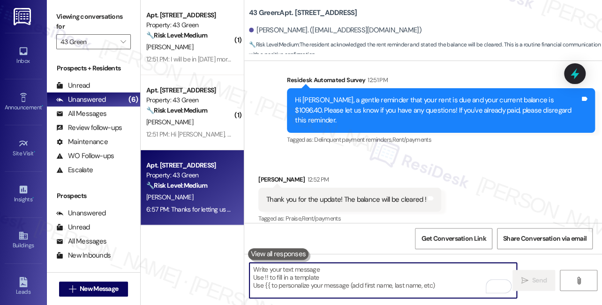
scroll to position [2546, 0]
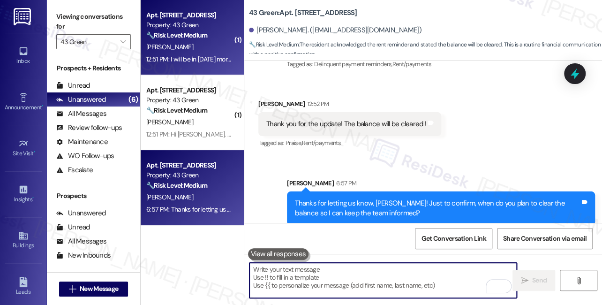
click at [187, 46] on div "T. Brown" at bounding box center [189, 47] width 89 height 12
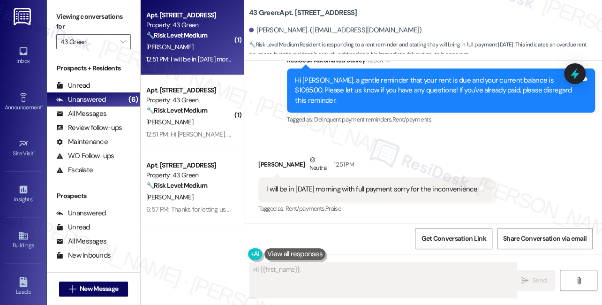
scroll to position [1558, 0]
click at [372, 192] on div "I will be in tomorrow morning with full payment sorry for the inconvenience" at bounding box center [371, 189] width 211 height 10
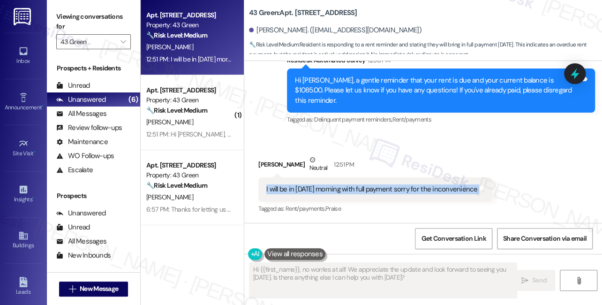
click at [372, 192] on div "I will be in tomorrow morning with full payment sorry for the inconvenience" at bounding box center [371, 189] width 211 height 10
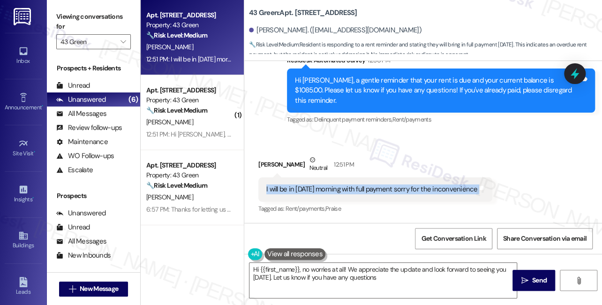
type textarea "Hi {{first_name}}, no worries at all! We appreciate the update and look forward…"
click at [438, 279] on textarea "Hi {{first_name}}, no worries at all! We appreciate the update and look forward…" at bounding box center [382, 279] width 267 height 35
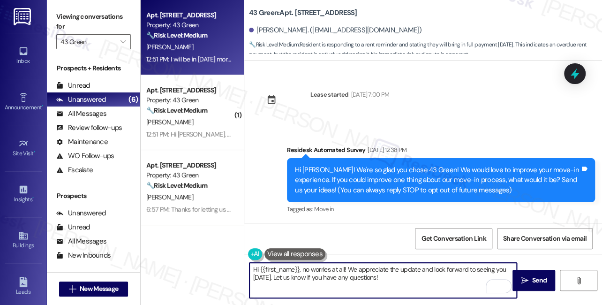
scroll to position [1558, 0]
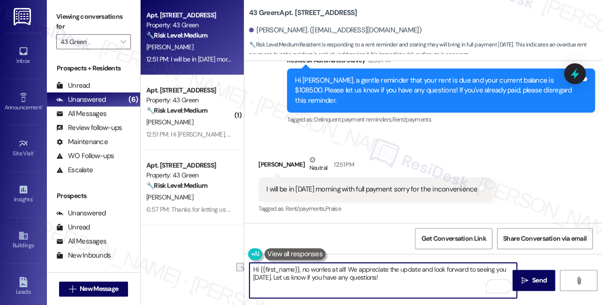
drag, startPoint x: 342, startPoint y: 269, endPoint x: 302, endPoint y: 271, distance: 40.3
click at [302, 271] on textarea "Hi {{first_name}}, no worries at all! We appreciate the update and look forward…" at bounding box center [382, 279] width 267 height 35
click at [447, 269] on textarea "Hi {{first_name}}, thanks for the response and we appreciate the update and loo…" at bounding box center [382, 279] width 267 height 35
click at [449, 269] on textarea "Hi {{first_name}}, thanks for the response and we appreciate the update and loo…" at bounding box center [382, 279] width 267 height 35
drag, startPoint x: 448, startPoint y: 278, endPoint x: 454, endPoint y: 263, distance: 16.2
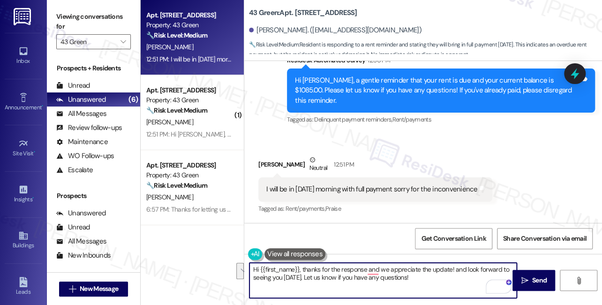
click at [454, 263] on textarea "Hi {{first_name}}, thanks for the response and we appreciate the update! and lo…" at bounding box center [382, 279] width 267 height 35
type textarea "Hi {{first_name}}, thanks for the response, and we appreciate the update! If yo…"
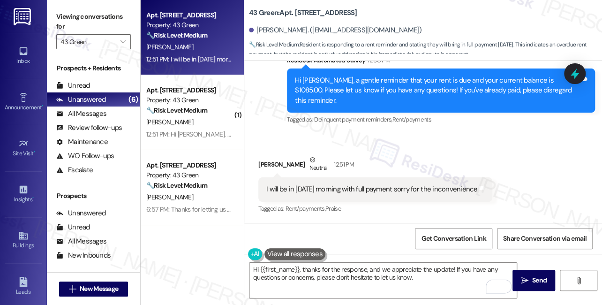
click at [267, 161] on div "Tiwanna Brown Neutral 12:51 PM" at bounding box center [375, 166] width 234 height 23
click at [447, 279] on textarea "Hi {{first_name}}, thanks for the response, and we appreciate the update! If yo…" at bounding box center [382, 279] width 267 height 35
click at [435, 286] on textarea "Hi {{first_name}}, thanks for the response, and we appreciate the update! If yo…" at bounding box center [382, 279] width 267 height 35
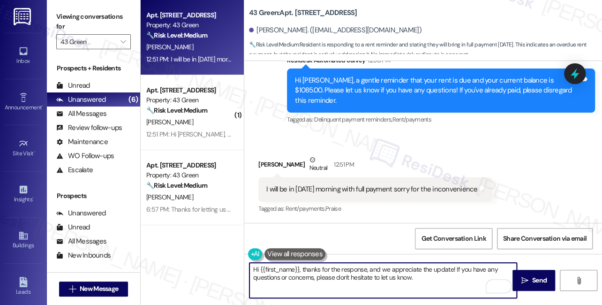
click at [358, 283] on textarea "Hi {{first_name}}, thanks for the response, and we appreciate the update! If yo…" at bounding box center [382, 279] width 267 height 35
click at [538, 281] on span "Send" at bounding box center [539, 280] width 15 height 10
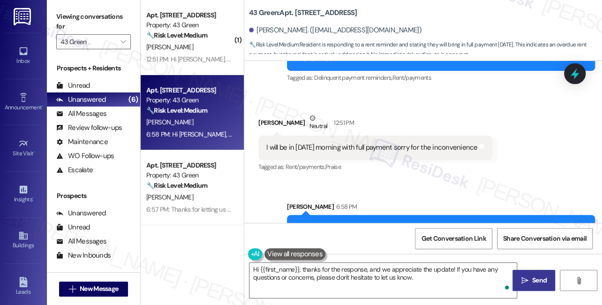
scroll to position [1633, 0]
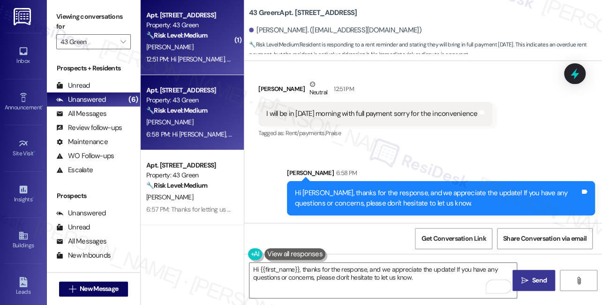
click at [212, 57] on div "12:51 PM: Hi Malcolm, a gentle reminder that your rent is due and your current …" at bounding box center [424, 59] width 556 height 8
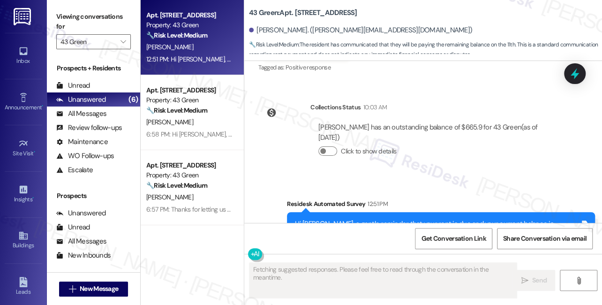
scroll to position [2662, 0]
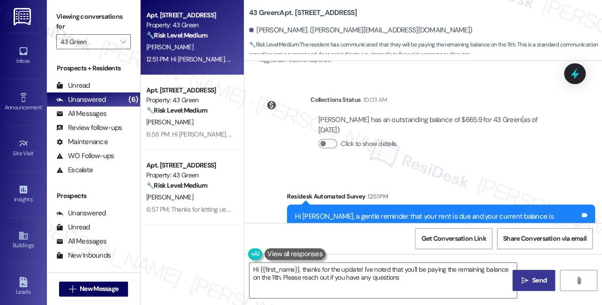
type textarea "Hi {{first_name}}, thanks for the update! I've noted that you'll be paying the …"
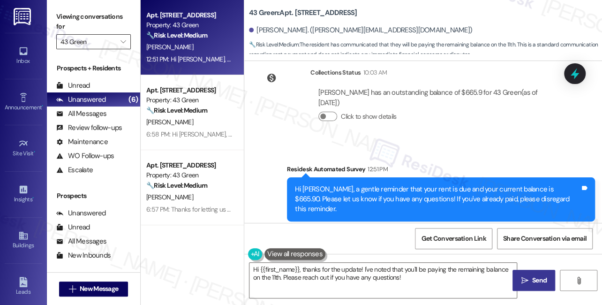
click at [95, 39] on input "43 Green" at bounding box center [87, 41] width 55 height 15
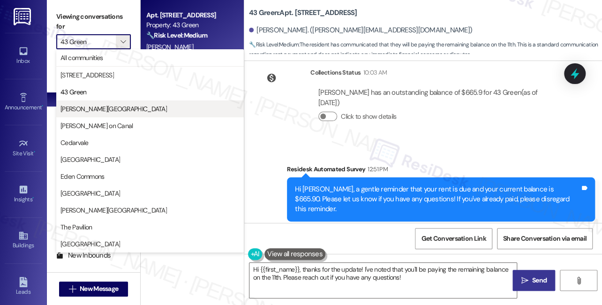
click at [93, 109] on span "Asbury Plaza" at bounding box center [113, 108] width 106 height 9
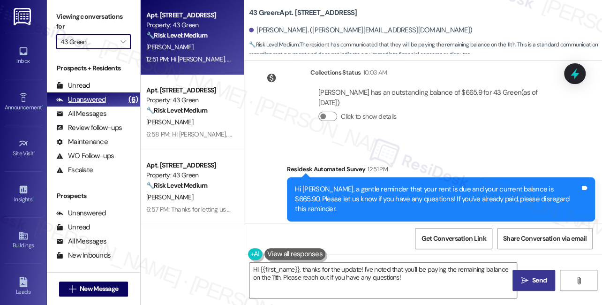
type input "Asbury Plaza"
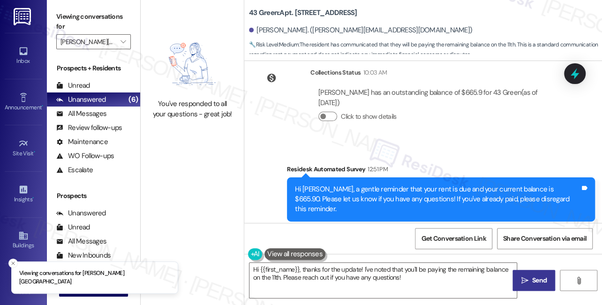
click at [142, 48] on div "You've responded to all your questions - great job!" at bounding box center [192, 76] width 103 height 152
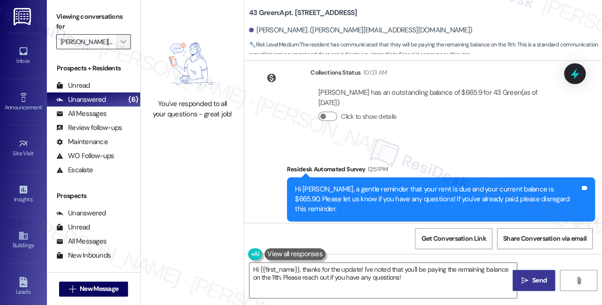
click at [120, 44] on icon "" at bounding box center [122, 41] width 5 height 7
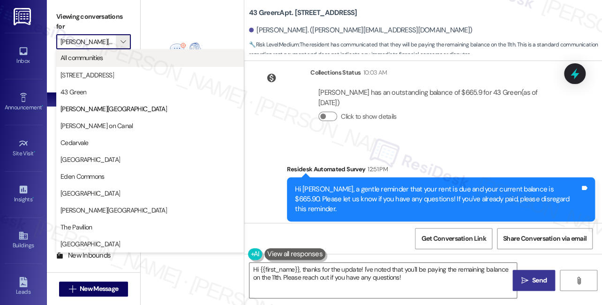
click at [117, 63] on button "All communities" at bounding box center [149, 57] width 187 height 17
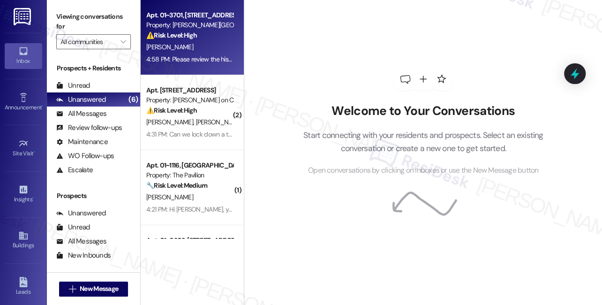
click at [191, 66] on div "Apt. 01~3701, 520 North Kingsbury Property: Kingsbury Plaza ⚠️ Risk Level: High…" at bounding box center [192, 37] width 103 height 75
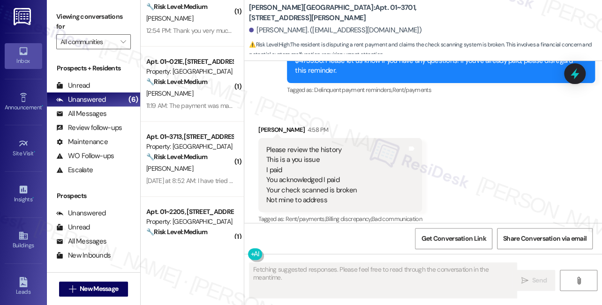
scroll to position [852, 0]
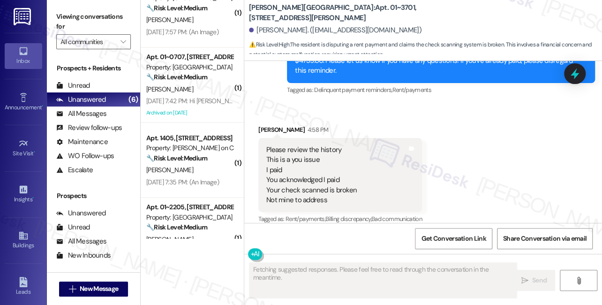
click at [291, 145] on div "Please review the history This is a you issue I paid You acknowledged I paid Yo…" at bounding box center [311, 175] width 90 height 60
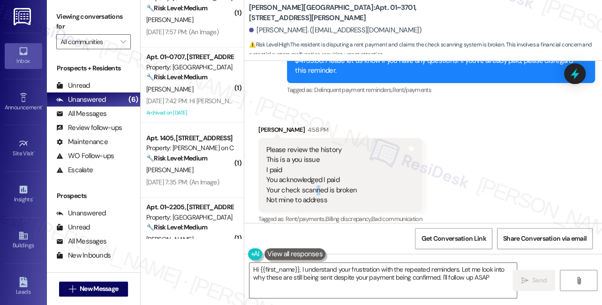
click at [316, 182] on div "Please review the history This is a you issue I paid You acknowledged I paid Yo…" at bounding box center [311, 175] width 90 height 60
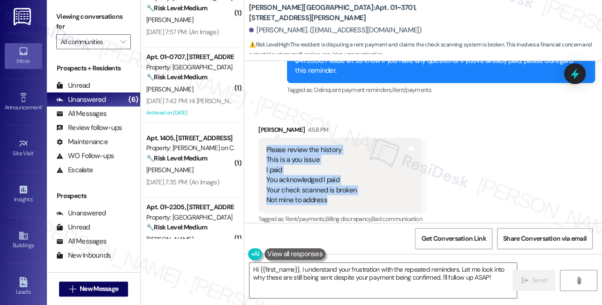
drag, startPoint x: 320, startPoint y: 193, endPoint x: 262, endPoint y: 142, distance: 77.3
click at [262, 142] on div "Please review the history This is a you issue I paid You acknowledged I paid Yo…" at bounding box center [340, 175] width 164 height 75
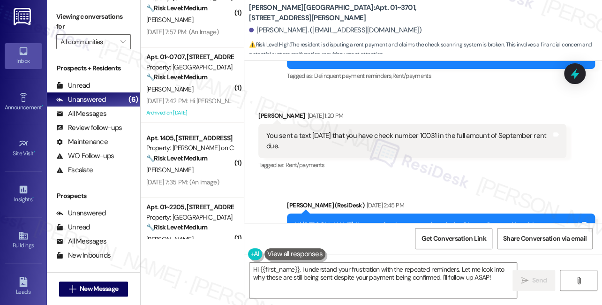
scroll to position [1708, 0]
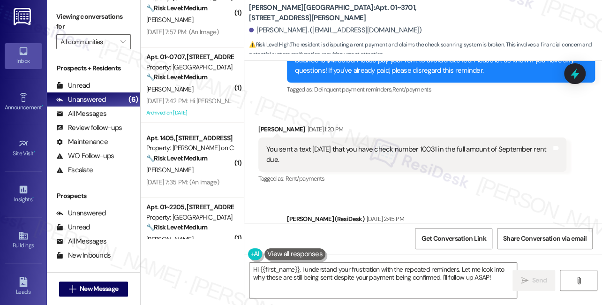
click at [370, 150] on div "You sent a text on Wednesday that you have check number 10031 in the full amoun…" at bounding box center [408, 154] width 285 height 20
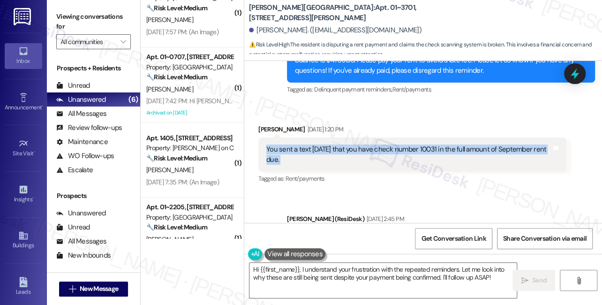
click at [370, 150] on div "You sent a text on Wednesday that you have check number 10031 in the full amoun…" at bounding box center [408, 154] width 285 height 20
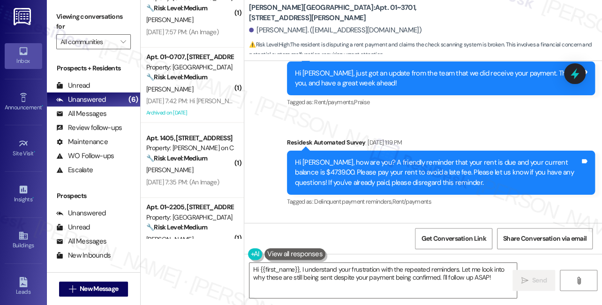
scroll to position [1580, 0]
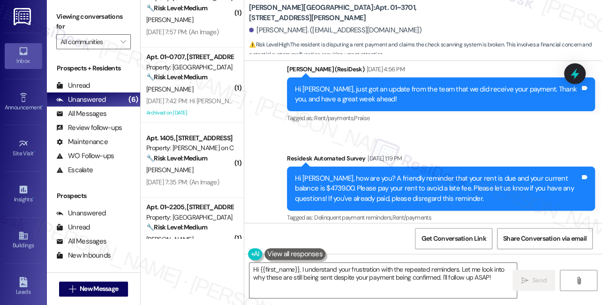
click at [336, 170] on div "Hi Kelly, how are you? A friendly reminder that your rent is due and your curre…" at bounding box center [441, 188] width 308 height 44
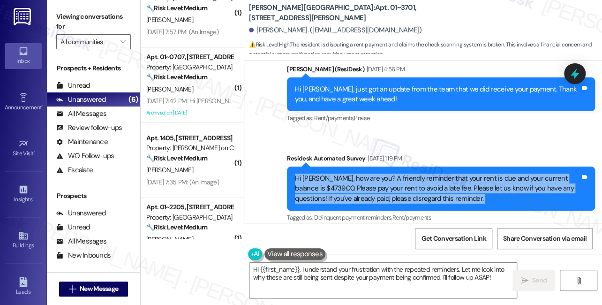
click at [336, 170] on div "Hi Kelly, how are you? A friendly reminder that your rent is due and your curre…" at bounding box center [441, 188] width 308 height 44
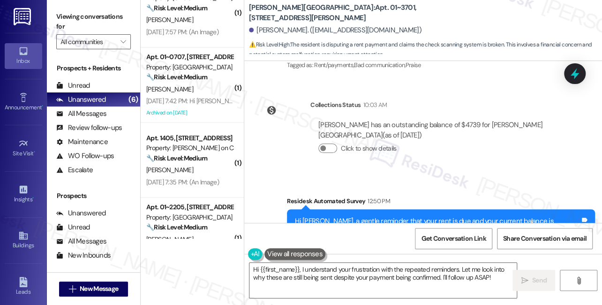
scroll to position [2092, 0]
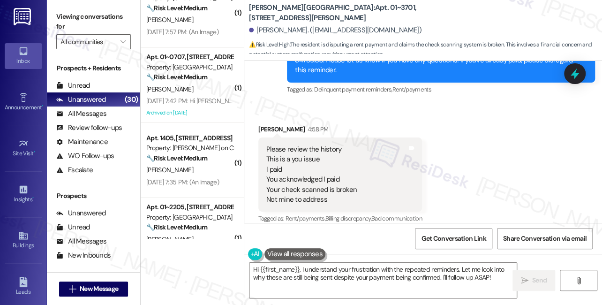
click at [70, 24] on label "Viewing conversations for" at bounding box center [93, 21] width 75 height 25
click at [338, 274] on textarea "Hi {{first_name}}, I understand your frustration with the repeated reminders. L…" at bounding box center [382, 279] width 267 height 35
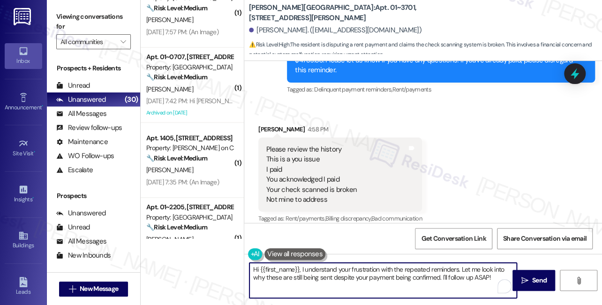
click at [366, 269] on textarea "Hi {{first_name}}, I understand your frustration with the repeated reminders. L…" at bounding box center [382, 279] width 267 height 35
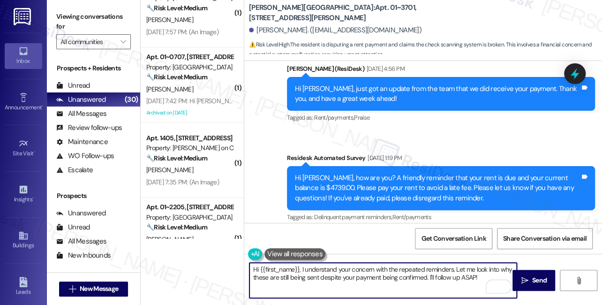
scroll to position [1794, 0]
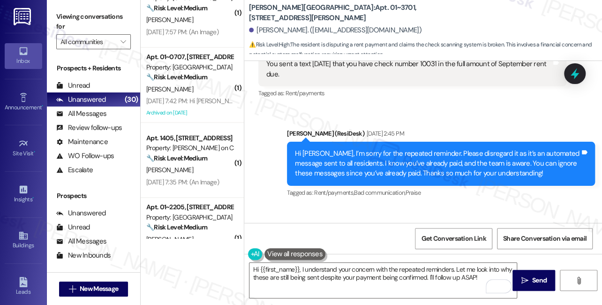
click at [79, 24] on label "Viewing conversations for" at bounding box center [93, 21] width 75 height 25
click at [340, 268] on textarea "Hi {{first_name}}, I understand your concern with the repeated reminders. Let m…" at bounding box center [382, 279] width 267 height 35
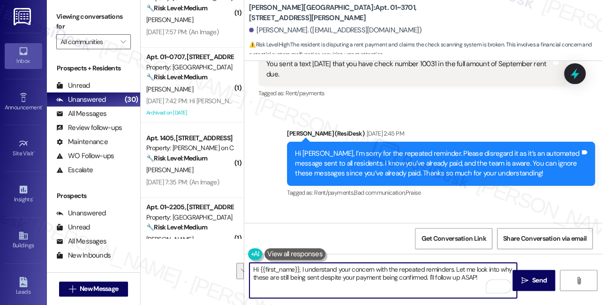
paste textarea "I know you already paid but it's not yet received in our system that's why you …"
click at [253, 269] on textarea "I know you already paid but it's not yet received in our system that's why you …" at bounding box center [382, 279] width 267 height 35
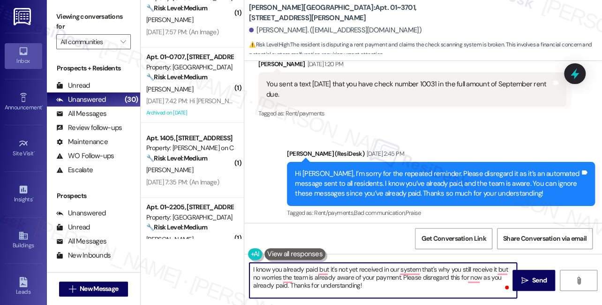
scroll to position [1666, 0]
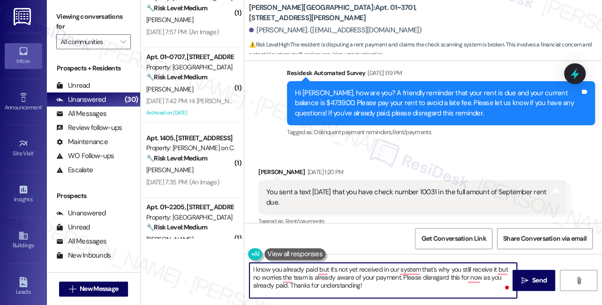
click at [266, 163] on div "Received via SMS Kelly Hales Sep 05, 2025 at 1:20 PM You sent a text on Wednesd…" at bounding box center [412, 197] width 322 height 75
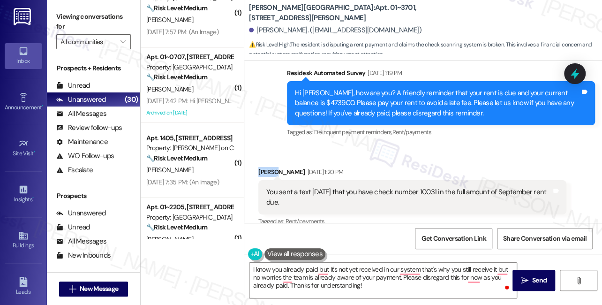
click at [266, 163] on div "Received via SMS Kelly Hales Sep 05, 2025 at 1:20 PM You sent a text on Wednesd…" at bounding box center [412, 197] width 322 height 75
copy div "Kelly"
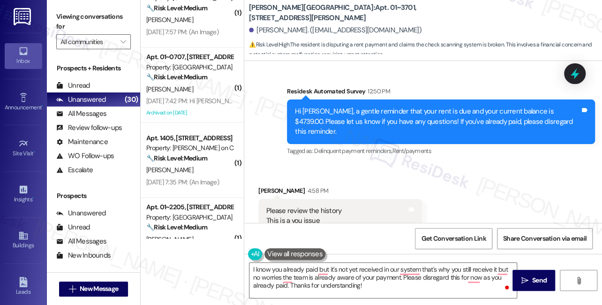
scroll to position [2092, 0]
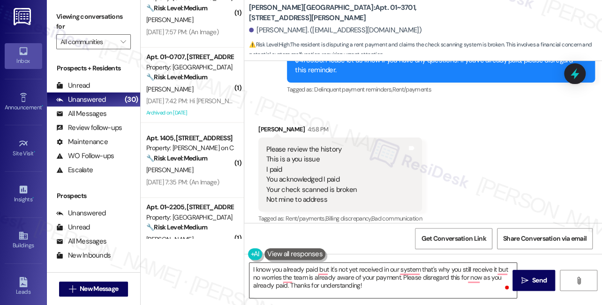
click at [249, 268] on textarea "I know you already paid but it's not yet received in our system that's why you …" at bounding box center [382, 279] width 267 height 35
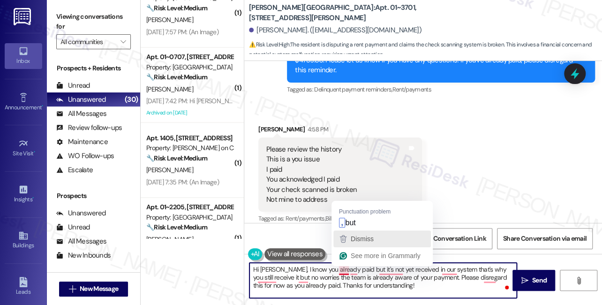
click at [356, 231] on button "Dismiss" at bounding box center [381, 238] width 97 height 17
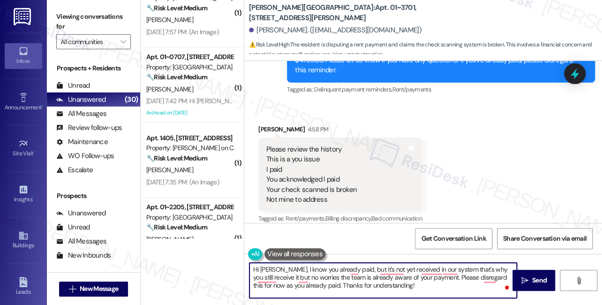
click at [254, 276] on textarea "Hi Kelly, I know you already paid, but it's not yet received in our system that…" at bounding box center [382, 279] width 267 height 35
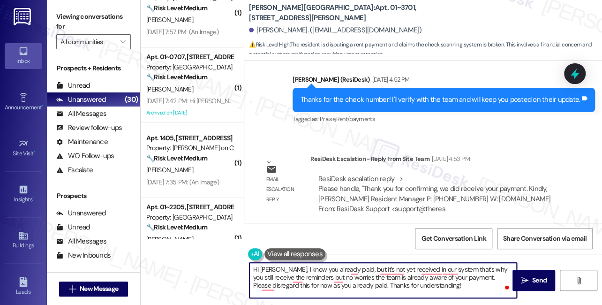
scroll to position [1453, 0]
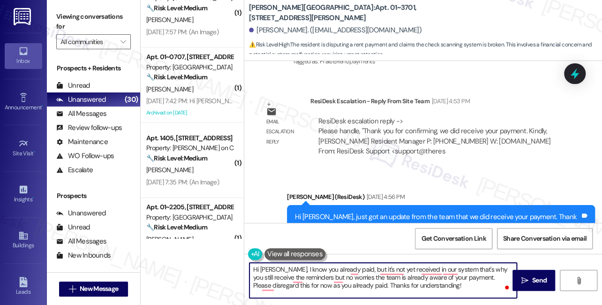
click at [461, 135] on div "ResiDesk escalation reply -> Please handle, "Thank you for confirming, we did r…" at bounding box center [438, 136] width 242 height 40
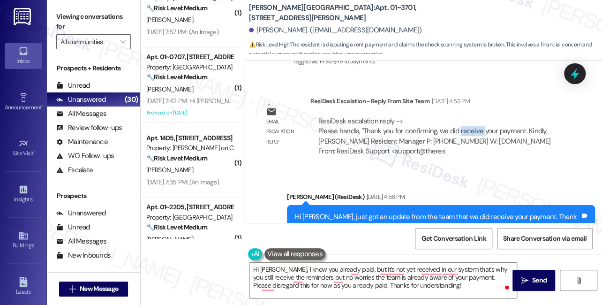
click at [461, 135] on div "ResiDesk escalation reply -> Please handle, "Thank you for confirming, we did r…" at bounding box center [438, 136] width 242 height 40
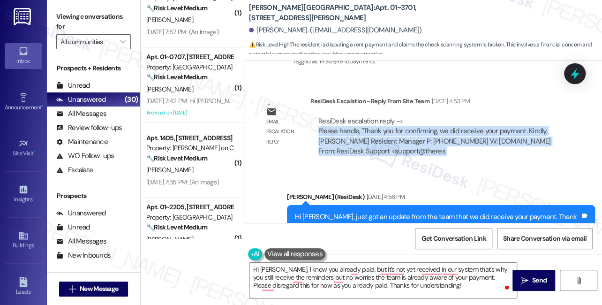
click at [461, 135] on div "ResiDesk escalation reply -> Please handle, "Thank you for confirming, we did r…" at bounding box center [438, 136] width 242 height 40
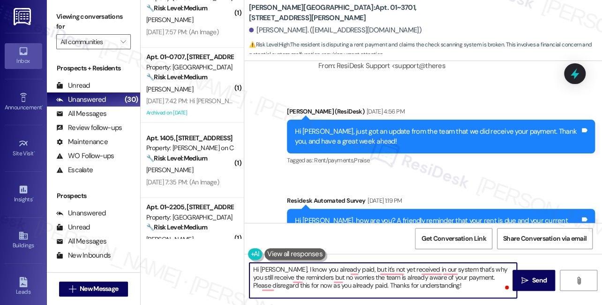
drag, startPoint x: 415, startPoint y: 286, endPoint x: 406, endPoint y: 269, distance: 18.9
click at [391, 281] on textarea "Hi Kelly, I know you already paid, but it's not yet received in our system that…" at bounding box center [382, 279] width 267 height 35
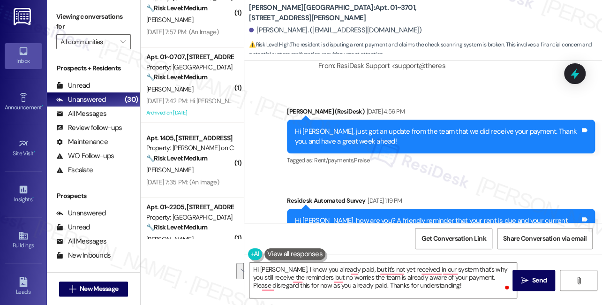
click at [79, 22] on label "Viewing conversations for" at bounding box center [93, 21] width 75 height 25
click at [328, 283] on textarea "Hi Kelly, I know you already paid, but it's not yet received in our system that…" at bounding box center [382, 279] width 267 height 35
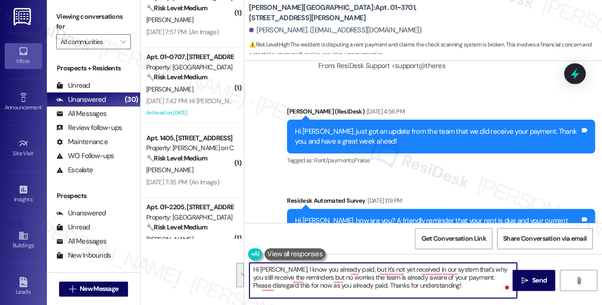
drag, startPoint x: 427, startPoint y: 292, endPoint x: 274, endPoint y: 269, distance: 155.0
click at [274, 269] on textarea "Hi Kelly, I know you already paid, but it's not yet received in our system that…" at bounding box center [382, 279] width 267 height 35
paste textarea "but it's not yet received in our system that's why you still receive it but no …"
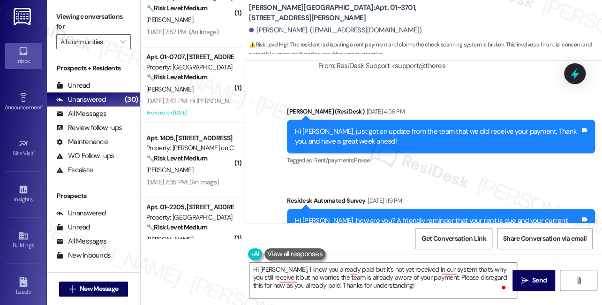
click at [55, 14] on div "Viewing conversations for All communities " at bounding box center [93, 29] width 93 height 59
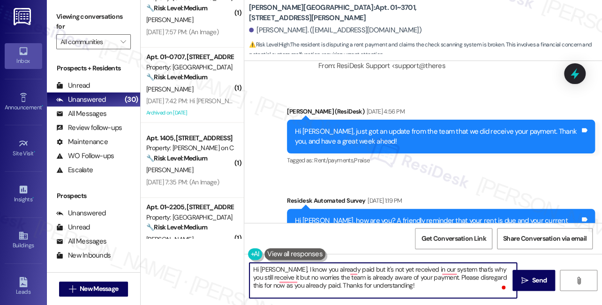
click at [317, 272] on textarea "Hi Kelly, I know you already paid but it's not yet received in our system that'…" at bounding box center [382, 279] width 267 height 35
drag, startPoint x: 396, startPoint y: 286, endPoint x: 274, endPoint y: 269, distance: 123.1
click at [274, 269] on textarea "Hi Kelly, I know you already paid but it's not yet received in our system that'…" at bounding box center [382, 279] width 267 height 35
paste textarea "Hi Kelly, I’m sorry for the repeated reminder. Please disregard it as it’s an a…"
drag, startPoint x: 295, startPoint y: 268, endPoint x: 277, endPoint y: 271, distance: 17.6
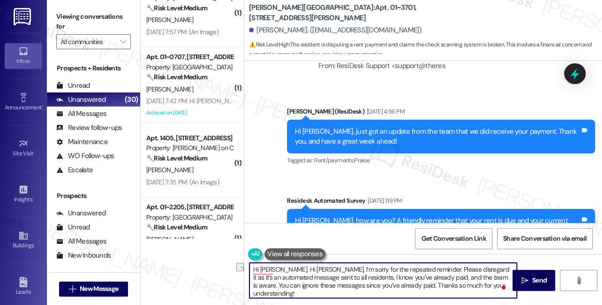
click at [277, 271] on textarea "Hi Kelly, Hi Kelly, I’m sorry for the repeated reminder. Please disregard it as…" at bounding box center [382, 279] width 267 height 35
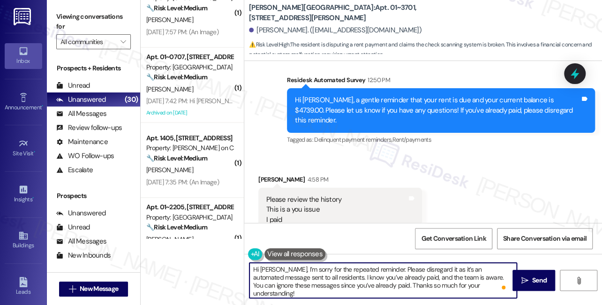
scroll to position [2092, 0]
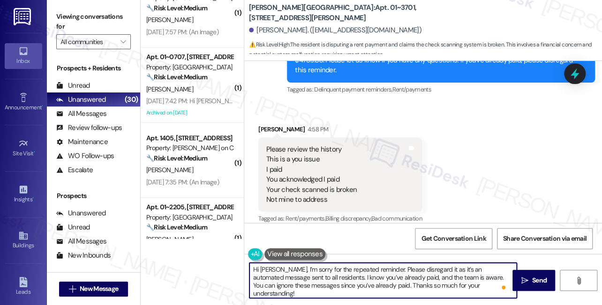
click at [471, 286] on textarea "Hi Kelly, I’m sorry for the repeated reminder. Please disregard it as it’s an a…" at bounding box center [382, 279] width 267 height 35
type textarea "Hi Kelly, I’m sorry for the repeated reminder. Please disregard it as it’s an a…"
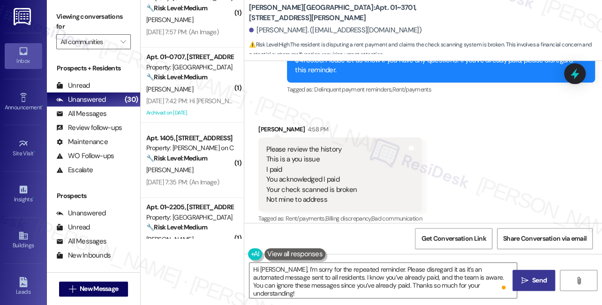
click at [537, 272] on button " Send" at bounding box center [533, 279] width 43 height 21
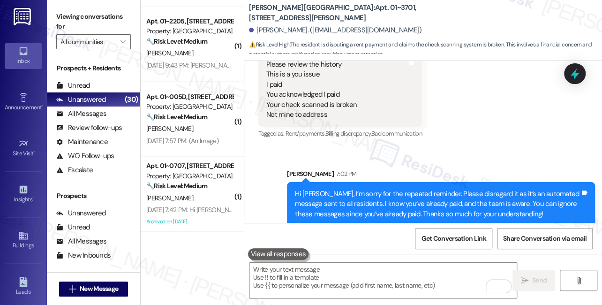
scroll to position [767, 0]
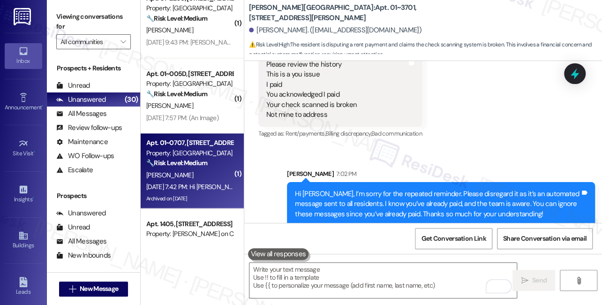
click at [193, 178] on div "C. Barajas" at bounding box center [189, 175] width 89 height 12
type textarea "Fetching suggested responses. Please feel free to read through the conversation…"
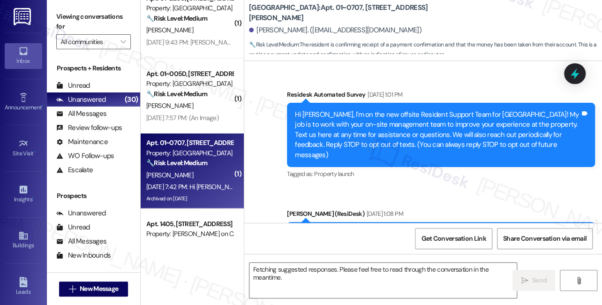
scroll to position [14158, 0]
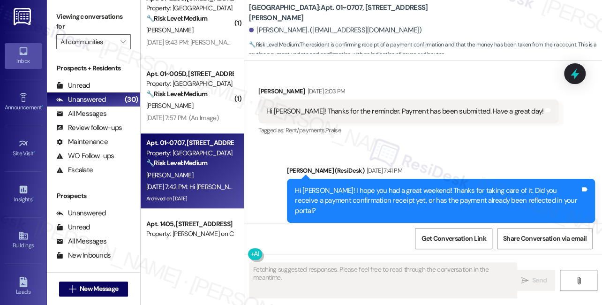
click at [395, 284] on div "Hi Sarah! Yes I received the payment confirmation and the money has been taken …" at bounding box center [408, 294] width 285 height 20
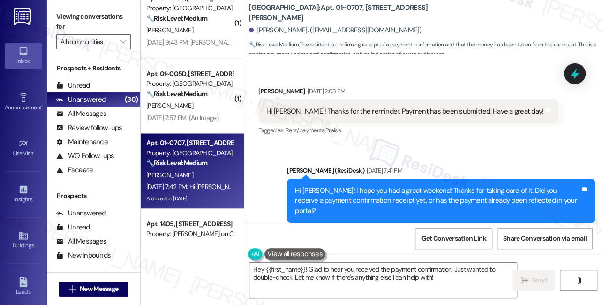
drag, startPoint x: 575, startPoint y: 78, endPoint x: 487, endPoint y: 78, distance: 87.6
click at [487, 78] on body "Inbox Go to Inbox Announcement • Send A Text Announcement Site Visit • Go to Si…" at bounding box center [301, 152] width 602 height 305
click at [391, 272] on textarea "Hey {{first_name}}! Glad to hear you received the payment confirmation. Just wa…" at bounding box center [382, 279] width 267 height 35
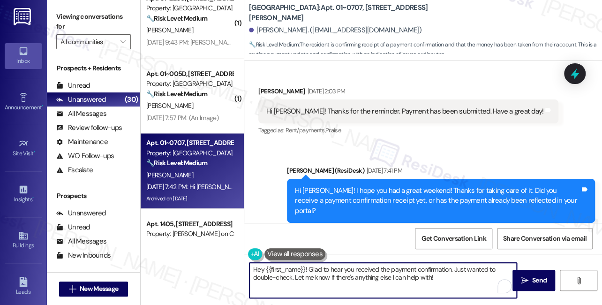
click at [391, 272] on textarea "Hey {{first_name}}! Glad to hear you received the payment confirmation. Just wa…" at bounding box center [382, 279] width 267 height 35
click at [449, 272] on textarea "Hey {{first_name}}! Glad to hear you received the payment confirmation. Just wa…" at bounding box center [382, 279] width 267 height 35
drag, startPoint x: 442, startPoint y: 277, endPoint x: 306, endPoint y: 272, distance: 135.6
click at [306, 272] on textarea "Hey {{first_name}}! Glad to hear you received the payment confirmation. Just wa…" at bounding box center [382, 279] width 267 height 35
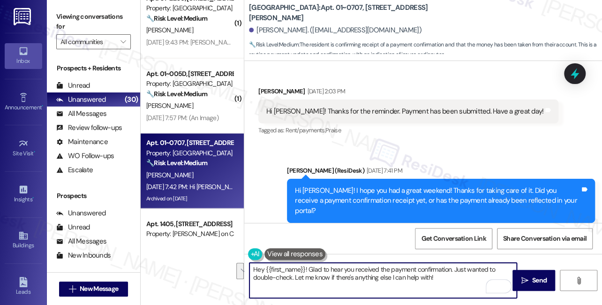
click at [393, 284] on div "Hi Sarah! Yes I received the payment confirmation and the money has been taken …" at bounding box center [408, 294] width 285 height 20
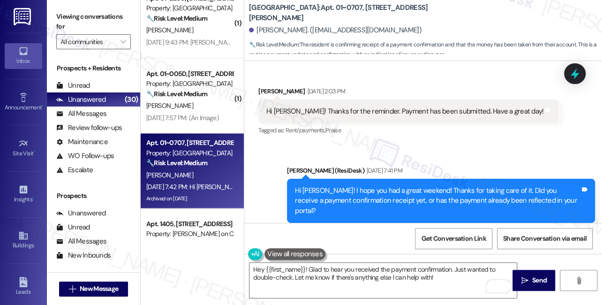
click at [393, 284] on div "Hi Sarah! Yes I received the payment confirmation and the money has been taken …" at bounding box center [408, 294] width 285 height 20
click at [264, 271] on textarea "Hey {{first_name}}! Glad to hear you received the payment confirmation. Just wa…" at bounding box center [382, 279] width 267 height 35
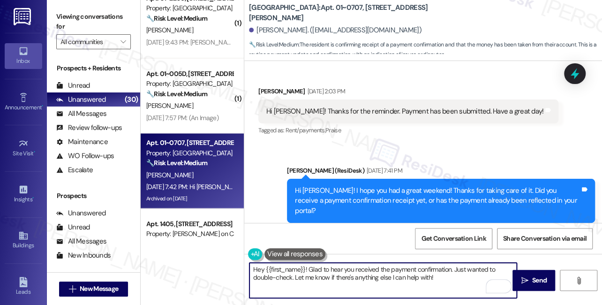
click at [257, 271] on textarea "Hey {{first_name}}! Glad to hear you received the payment confirmation. Just wa…" at bounding box center [382, 279] width 267 height 35
drag, startPoint x: 269, startPoint y: 279, endPoint x: 452, endPoint y: 266, distance: 183.8
click at [452, 266] on textarea "Hi {{first_name}}! Glad to hear you received the payment confirmation. Just wan…" at bounding box center [382, 279] width 267 height 35
click at [382, 278] on textarea "Hi {{first_name}}! Glad to hear you received the payment confirmation. Let me k…" at bounding box center [382, 279] width 267 height 35
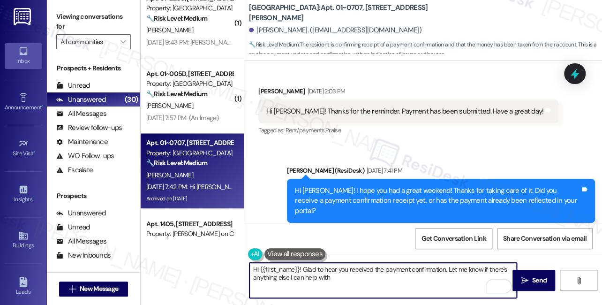
type textarea "Hi {{first_name}}! Glad to hear you received the payment confirmation. Let me k…"
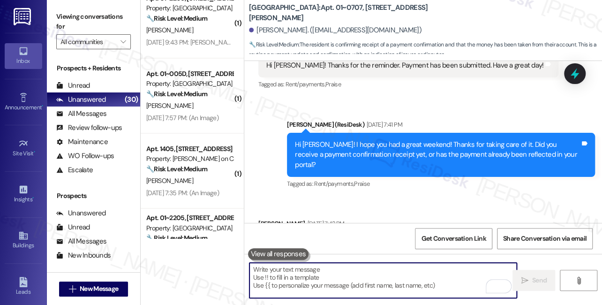
scroll to position [14233, 0]
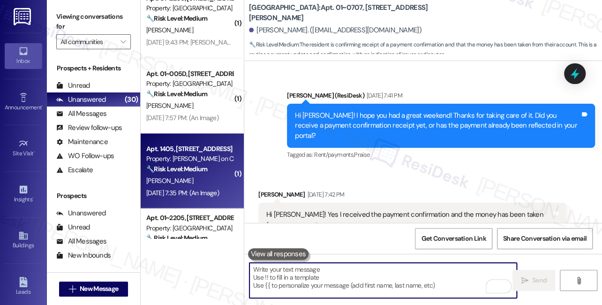
click at [181, 162] on div "Property: [PERSON_NAME] on Canal" at bounding box center [189, 158] width 87 height 10
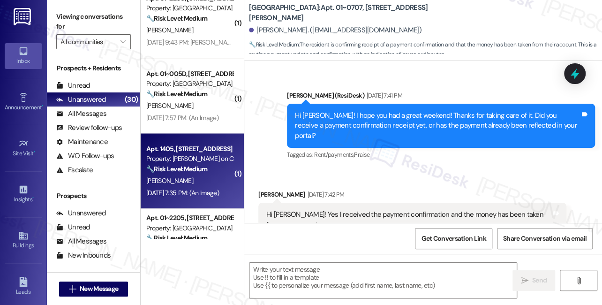
type textarea "Fetching suggested responses. Please feel free to read through the conversation…"
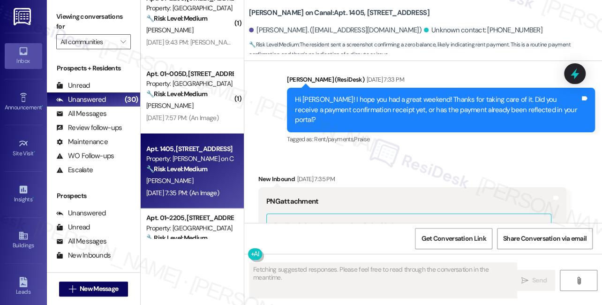
scroll to position [5589, 0]
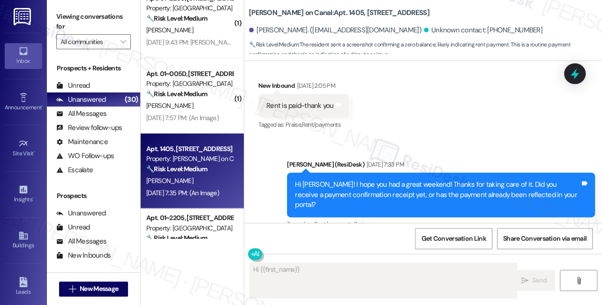
click at [308, 180] on div "Hi Daniel! I hope you had a great weekend! Thanks for taking care of it. Did yo…" at bounding box center [437, 195] width 285 height 30
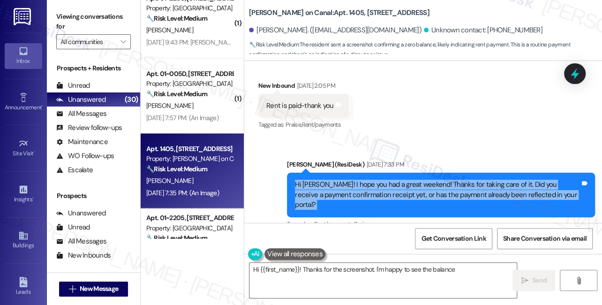
click at [308, 180] on div "Hi Daniel! I hope you had a great weekend! Thanks for taking care of it. Did yo…" at bounding box center [437, 195] width 285 height 30
click at [344, 180] on div "Hi Daniel! I hope you had a great weekend! Thanks for taking care of it. Did yo…" at bounding box center [437, 195] width 285 height 30
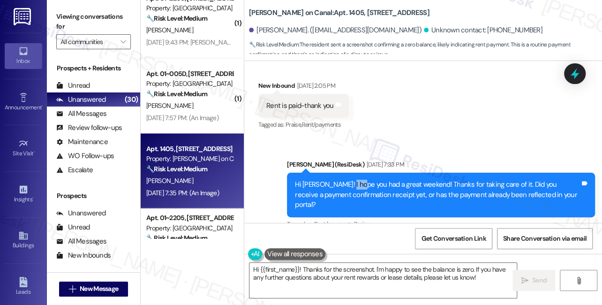
click at [344, 180] on div "Hi Daniel! I hope you had a great weekend! Thanks for taking care of it. Did yo…" at bounding box center [437, 195] width 285 height 30
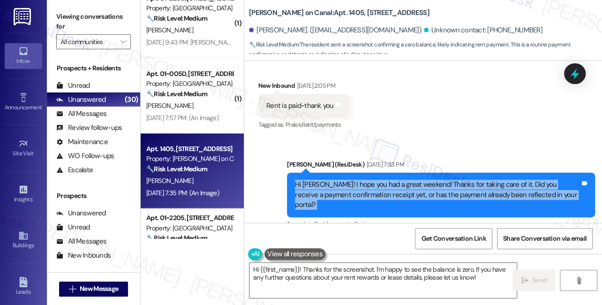
click at [344, 180] on div "Hi Daniel! I hope you had a great weekend! Thanks for taking care of it. Did yo…" at bounding box center [437, 195] width 285 height 30
click at [444, 180] on div "Hi Daniel! I hope you had a great weekend! Thanks for taking care of it. Did yo…" at bounding box center [437, 195] width 285 height 30
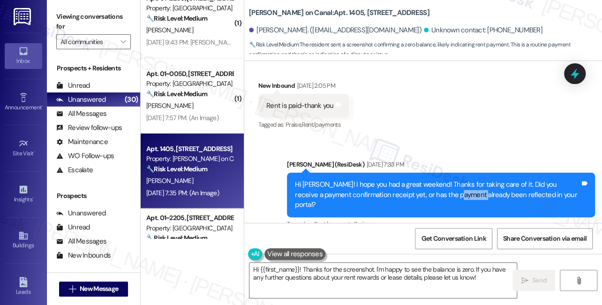
click at [443, 180] on div "Hi Daniel! I hope you had a great weekend! Thanks for taking care of it. Did yo…" at bounding box center [437, 195] width 285 height 30
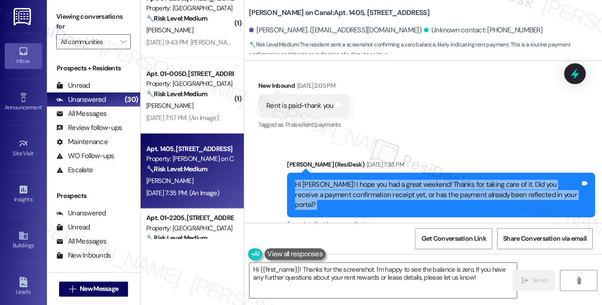
click at [443, 180] on div "Hi Daniel! I hope you had a great weekend! Thanks for taking care of it. Did yo…" at bounding box center [437, 195] width 285 height 30
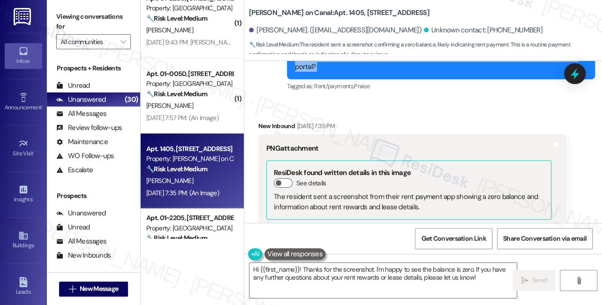
scroll to position [5802, 0]
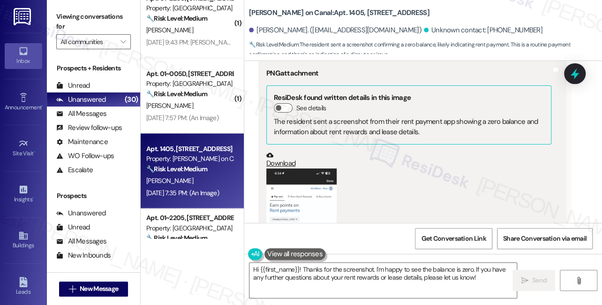
click at [286, 168] on button "Zoom image" at bounding box center [301, 244] width 70 height 152
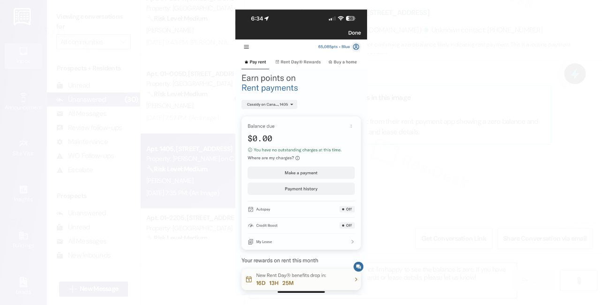
click at [434, 141] on button "Unzoom image" at bounding box center [301, 152] width 602 height 305
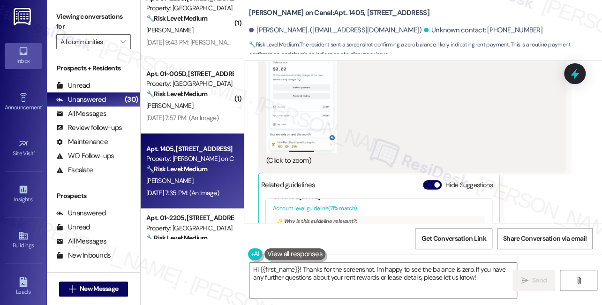
scroll to position [62, 0]
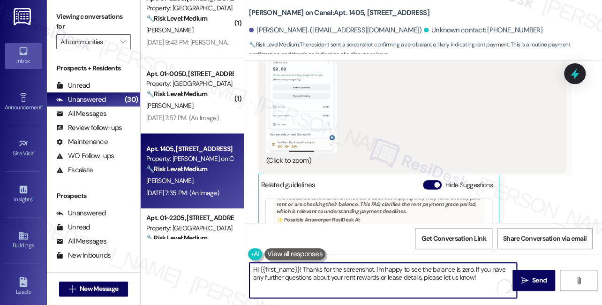
drag, startPoint x: 481, startPoint y: 277, endPoint x: 372, endPoint y: 275, distance: 109.2
click at [372, 275] on textarea "Hi {{first_name}}! Thanks for the screenshot. I'm happy to see the balance is z…" at bounding box center [382, 279] width 267 height 35
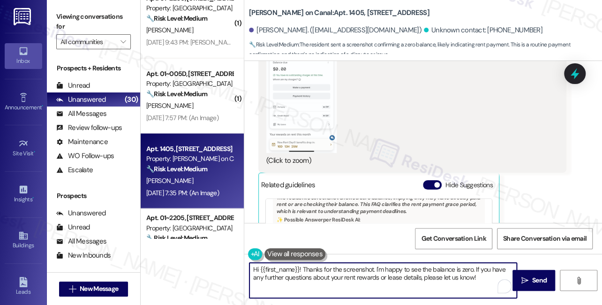
click at [377, 275] on textarea "Hi {{first_name}}! Thanks for the screenshot. I'm happy to see the balance is z…" at bounding box center [382, 279] width 267 height 35
click at [368, 277] on textarea "Hi {{first_name}}! Thanks for the screenshot. I'm happy to see the balance is z…" at bounding box center [382, 279] width 267 height 35
drag, startPoint x: 459, startPoint y: 277, endPoint x: 311, endPoint y: 279, distance: 148.1
click at [311, 279] on textarea "Hi {{first_name}}! Thanks for the screenshot. I'm happy to see the balance is z…" at bounding box center [382, 279] width 267 height 35
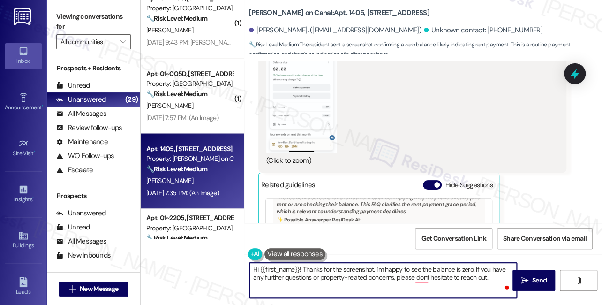
click at [397, 277] on textarea "Hi {{first_name}}! Thanks for the screenshot. I'm happy to see the balance is z…" at bounding box center [382, 279] width 267 height 35
click at [444, 270] on textarea "Hi {{first_name}}! Thanks for the screenshot. I'm happy to see the balance is z…" at bounding box center [382, 279] width 267 height 35
drag, startPoint x: 471, startPoint y: 269, endPoint x: 374, endPoint y: 268, distance: 97.0
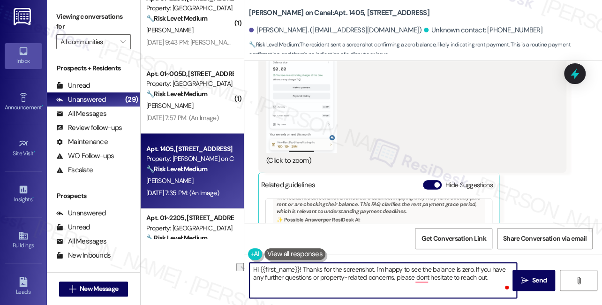
click at [374, 268] on textarea "Hi {{first_name}}! Thanks for the screenshot. I'm happy to see the balance is z…" at bounding box center [382, 279] width 267 height 35
click at [449, 284] on textarea "Hi {{first_name}}! Thanks for the screenshot. If you have any further questions…" at bounding box center [382, 279] width 267 height 35
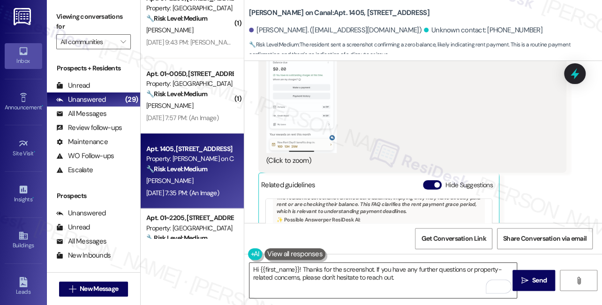
click at [412, 276] on textarea "Hi {{first_name}}! Thanks for the screenshot. If you have any further questions…" at bounding box center [382, 279] width 267 height 35
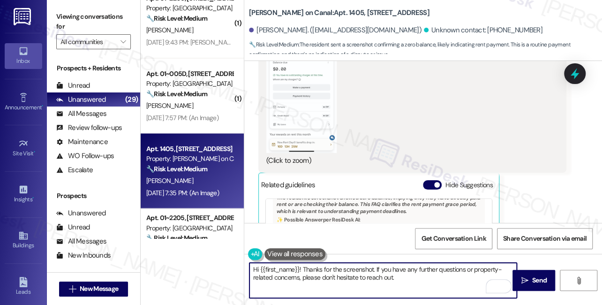
click at [423, 278] on textarea "Hi {{first_name}}! Thanks for the screenshot. If you have any further questions…" at bounding box center [382, 279] width 267 height 35
type textarea "Hi {{first_name}}! Thanks for the screenshot. If you have any further questions…"
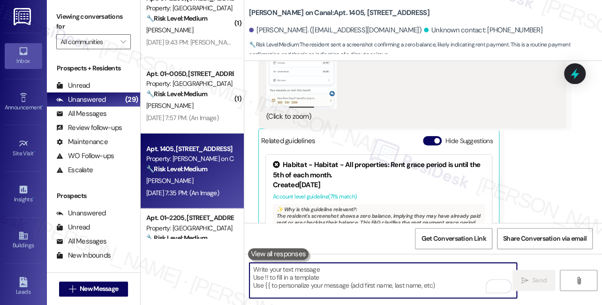
scroll to position [6045, 0]
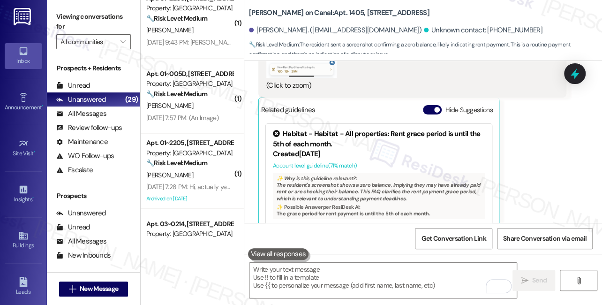
click at [346, 292] on div "Hi Yeji and undefined! Thanks for the screenshot. If you have any further quest…" at bounding box center [437, 307] width 285 height 30
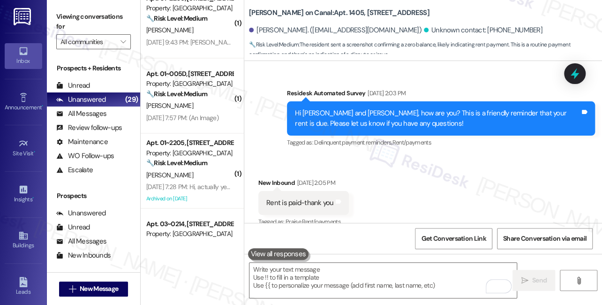
scroll to position [5492, 0]
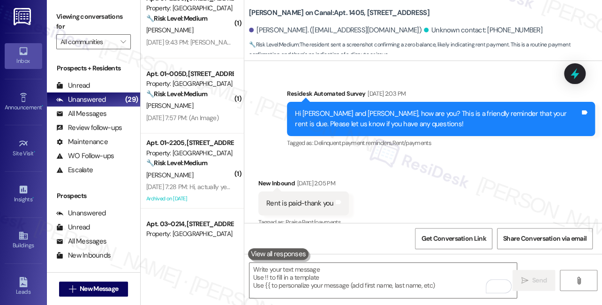
click at [334, 277] on div "Hi Daniel! I hope you had a great weekend! Thanks for taking care of it. Did yo…" at bounding box center [437, 292] width 285 height 30
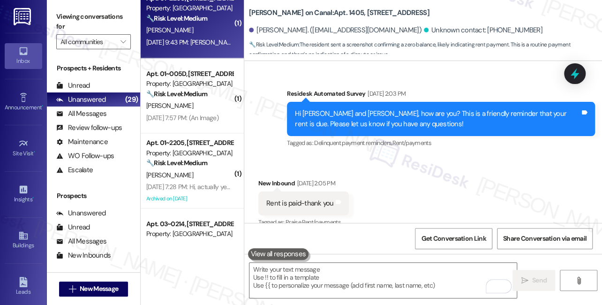
click at [205, 26] on div "[PERSON_NAME]" at bounding box center [189, 30] width 89 height 12
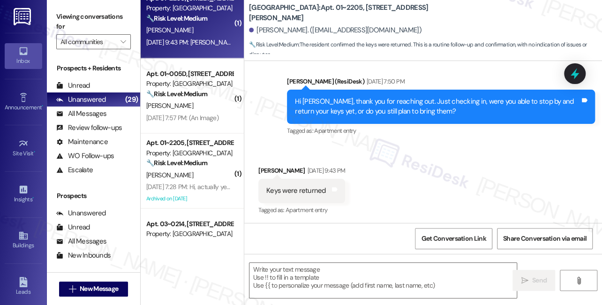
type textarea "Fetching suggested responses. Please feel free to read through the conversation…"
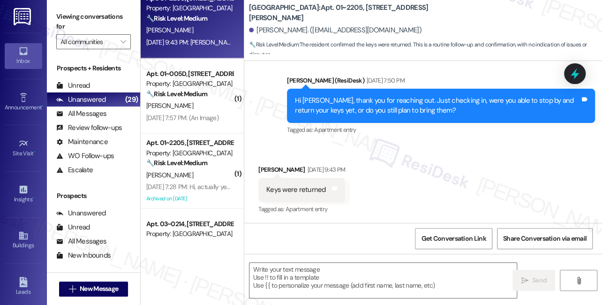
scroll to position [155, 0]
click at [334, 275] on textarea at bounding box center [382, 279] width 267 height 35
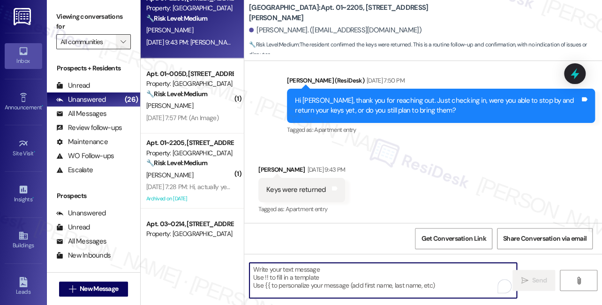
click at [117, 39] on button "" at bounding box center [123, 41] width 15 height 15
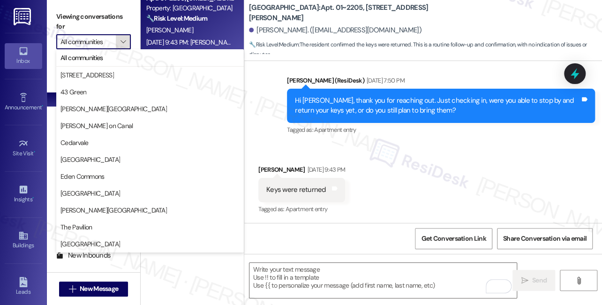
click at [126, 39] on span "" at bounding box center [123, 41] width 9 height 15
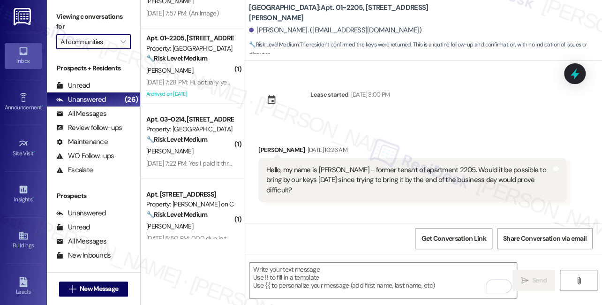
scroll to position [913, 0]
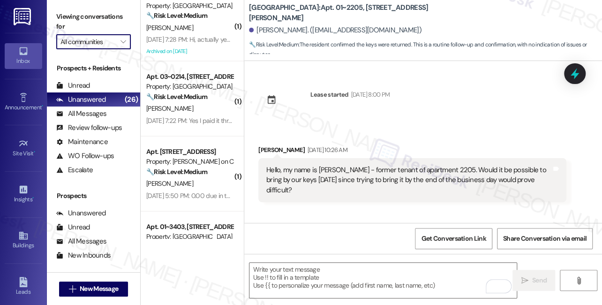
click at [78, 15] on label "Viewing conversations for" at bounding box center [93, 21] width 75 height 25
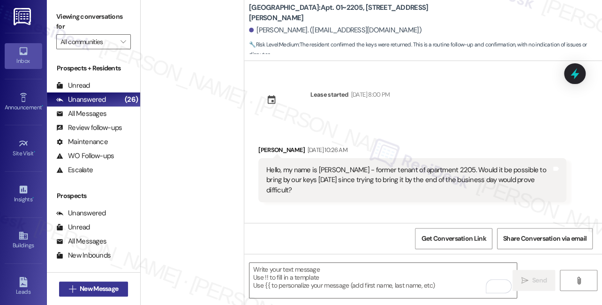
scroll to position [913, 0]
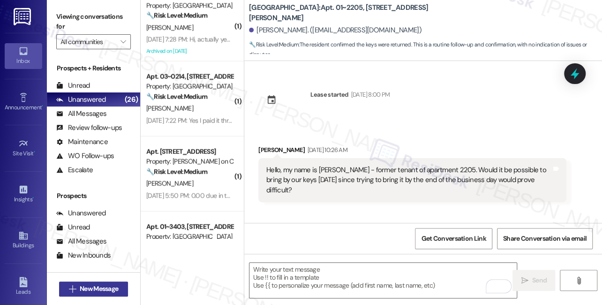
click at [97, 286] on span "New Message" at bounding box center [99, 289] width 38 height 10
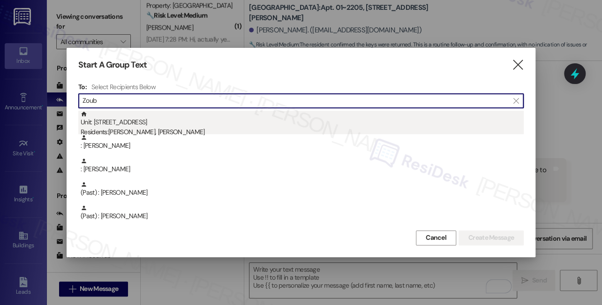
type input "Zoub"
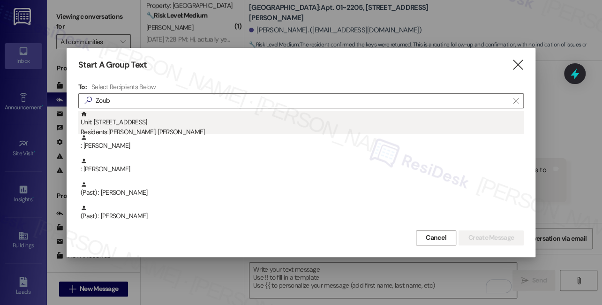
click at [157, 130] on div "Residents: [PERSON_NAME], [PERSON_NAME]" at bounding box center [302, 132] width 443 height 10
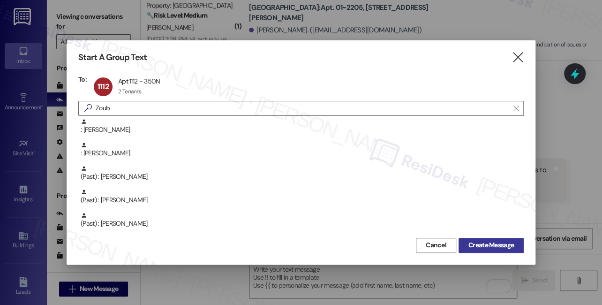
click at [479, 242] on span "Create Message" at bounding box center [490, 245] width 45 height 10
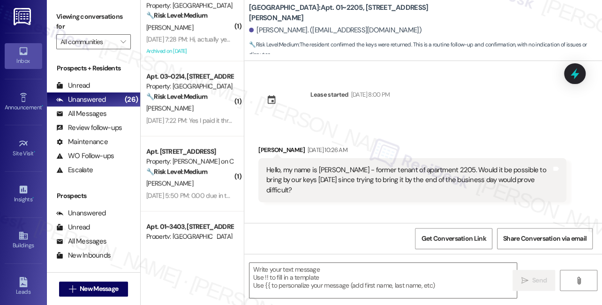
type textarea "Fetching suggested responses. Please feel free to read through the conversation…"
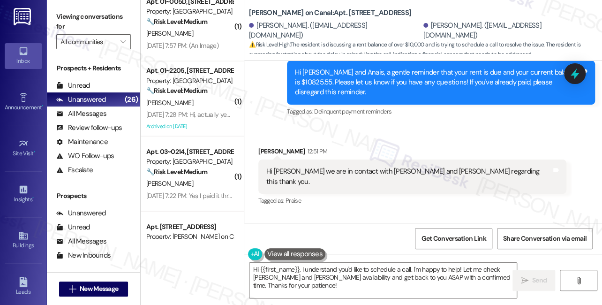
scroll to position [2625, 0]
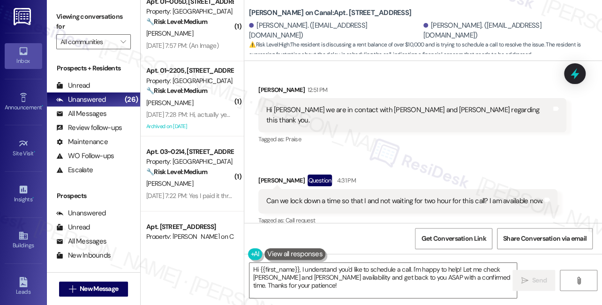
click at [417, 113] on div "Hi [PERSON_NAME] we are in contact with [PERSON_NAME] and [PERSON_NAME] regardi…" at bounding box center [408, 115] width 285 height 20
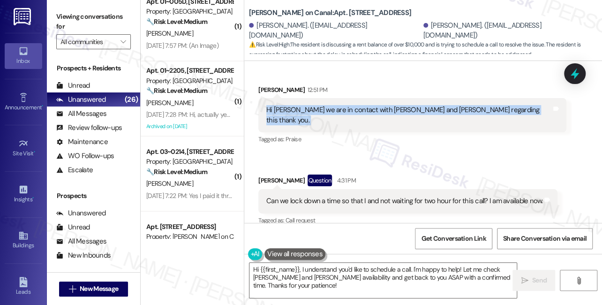
click at [417, 113] on div "Hi [PERSON_NAME] we are in contact with [PERSON_NAME] and [PERSON_NAME] regardi…" at bounding box center [408, 115] width 285 height 20
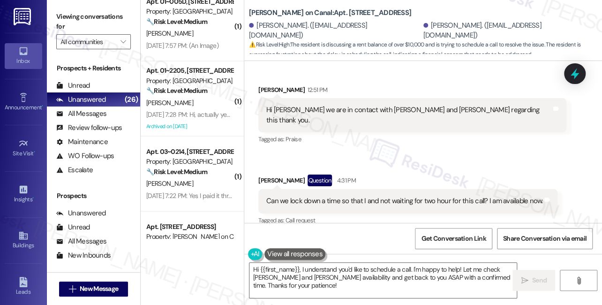
click at [330, 196] on div "Can we lock down a time so that I and not waiting for two hour for this call? I…" at bounding box center [404, 201] width 276 height 10
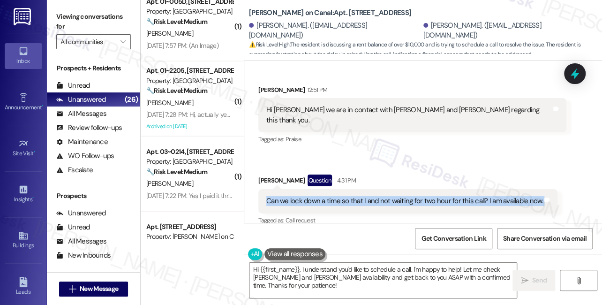
click at [330, 196] on div "Can we lock down a time so that I and not waiting for two hour for this call? I…" at bounding box center [404, 201] width 276 height 10
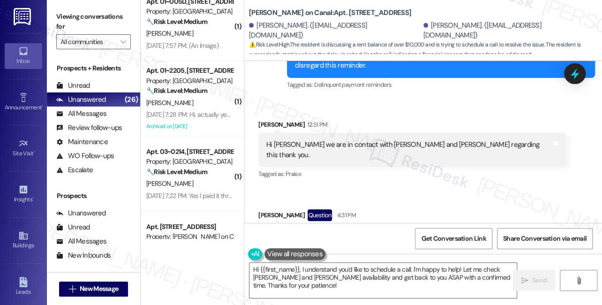
scroll to position [2539, 0]
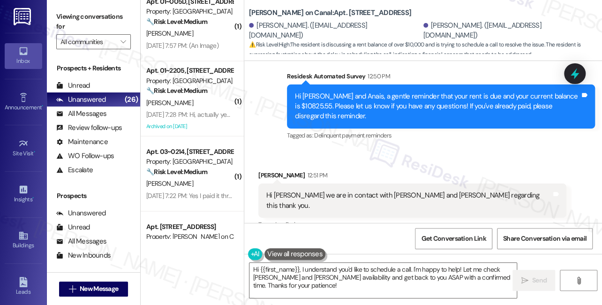
click at [292, 192] on div "Hi [PERSON_NAME] we are in contact with [PERSON_NAME] and [PERSON_NAME] regardi…" at bounding box center [408, 200] width 285 height 20
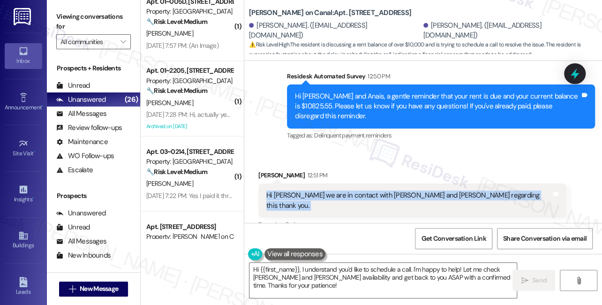
click at [292, 192] on div "Hi [PERSON_NAME] we are in contact with [PERSON_NAME] and [PERSON_NAME] regardi…" at bounding box center [408, 200] width 285 height 20
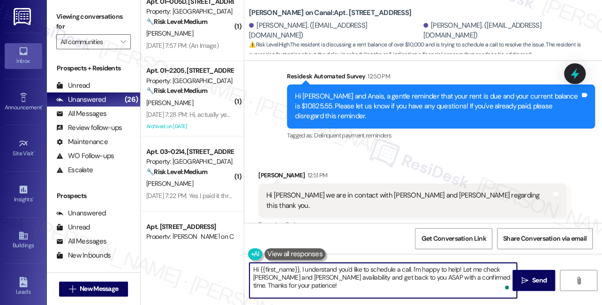
drag, startPoint x: 312, startPoint y: 292, endPoint x: 359, endPoint y: 271, distance: 50.6
click at [359, 271] on textarea "Hi {{first_name}}, I understand you'd like to schedule a call. I'm happy to hel…" at bounding box center [382, 279] width 267 height 35
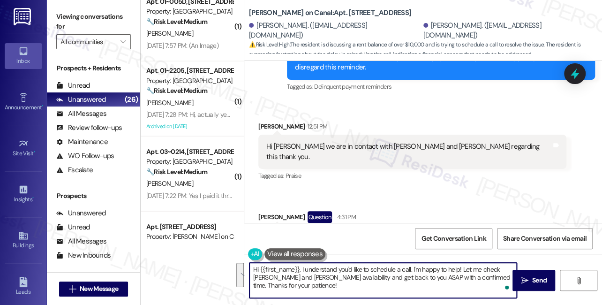
scroll to position [2625, 0]
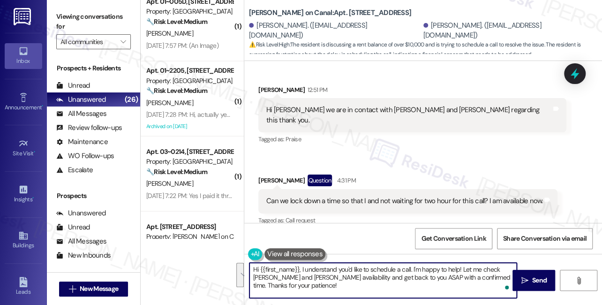
click at [398, 276] on textarea "Hi {{first_name}}, I understand you'd like to schedule a call. I'm happy to hel…" at bounding box center [382, 279] width 267 height 35
click at [388, 274] on textarea "Hi {{first_name}}, I understand you'd like to schedule a call. I'm happy to hel…" at bounding box center [382, 279] width 267 height 35
click at [390, 286] on textarea "Hi {{first_name}}, I understand you'd like to schedule a call. I'm happy to hel…" at bounding box center [382, 279] width 267 height 35
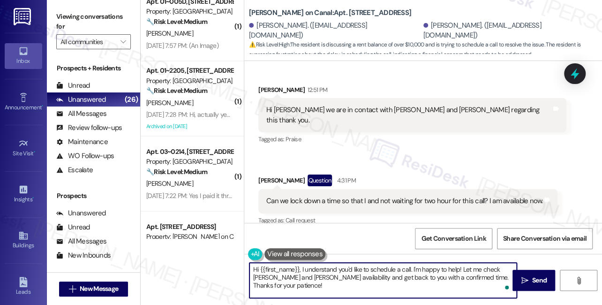
click at [502, 268] on textarea "Hi {{first_name}}, I understand you'd like to schedule a call. I'm happy to hel…" at bounding box center [382, 279] width 267 height 35
click at [428, 287] on textarea "Hi {{first_name}}, I understand you'd like to schedule a call. I'm happy to hel…" at bounding box center [382, 279] width 267 height 35
drag, startPoint x: 369, startPoint y: 281, endPoint x: 395, endPoint y: 281, distance: 25.8
click at [369, 281] on textarea "Hi {{first_name}}, I understand you'd like to schedule a call. I'm happy to hel…" at bounding box center [382, 279] width 267 height 35
type textarea "Hi {{first_name}}, I understand you'd like to schedule a call. I'm happy to hel…"
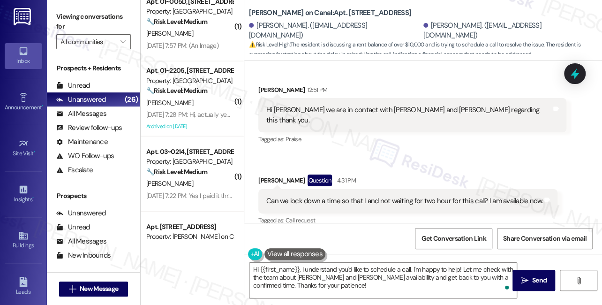
drag, startPoint x: 536, startPoint y: 274, endPoint x: 430, endPoint y: 195, distance: 132.6
click at [431, 197] on div "WO Lease started [DATE] 8:00 PM Show details Survey, sent via SMS Residesk Auto…" at bounding box center [423, 213] width 358 height 305
click at [533, 276] on span "Send" at bounding box center [539, 280] width 15 height 10
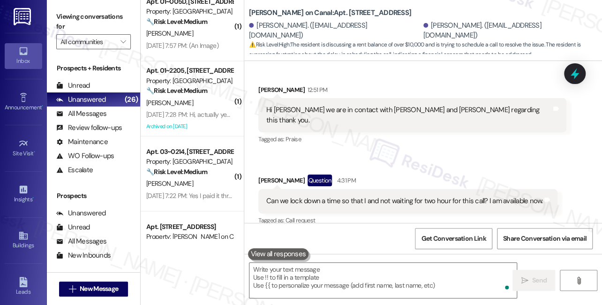
scroll to position [2710, 0]
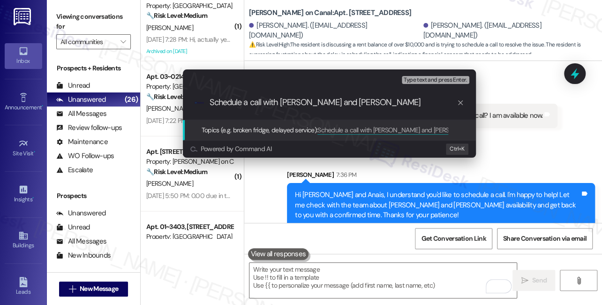
type input "Schedule a call with [PERSON_NAME] and [PERSON_NAME]"
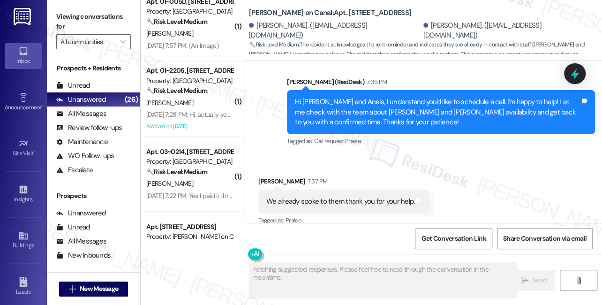
scroll to position [2803, 0]
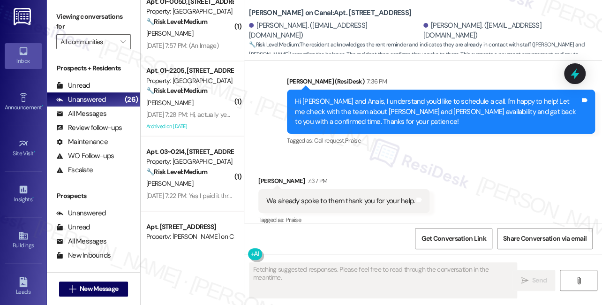
click at [307, 195] on div "We already spoke to them thank you for your help. Tags and notes" at bounding box center [343, 201] width 171 height 24
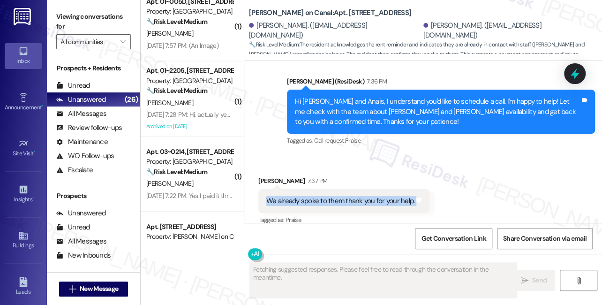
click at [307, 195] on div "We already spoke to them thank you for your help. Tags and notes" at bounding box center [343, 201] width 171 height 24
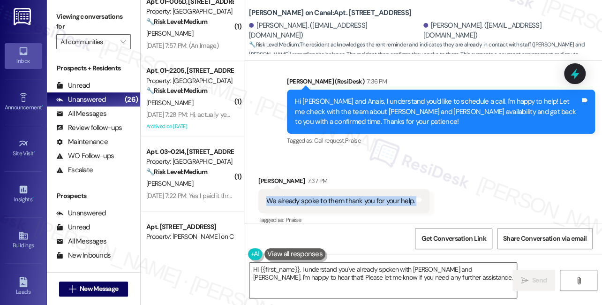
click at [305, 285] on textarea "Hi {{first_name}}, I understand you've already spoken with [PERSON_NAME] and [P…" at bounding box center [382, 279] width 267 height 35
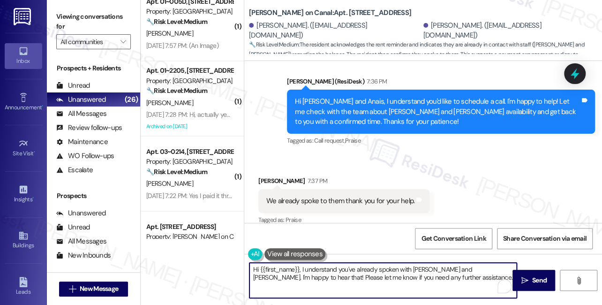
click at [305, 285] on textarea "Hi {{first_name}}, I understand you've already spoken with [PERSON_NAME] and [P…" at bounding box center [382, 279] width 267 height 35
click at [390, 284] on textarea "Hi {{first_name}}, I understand you've already spoken with [PERSON_NAME] and [P…" at bounding box center [382, 279] width 267 height 35
drag, startPoint x: 428, startPoint y: 277, endPoint x: 249, endPoint y: 263, distance: 180.1
click at [249, 263] on textarea "Hi {{first_name}}, I understand you've already spoken with [PERSON_NAME] and [P…" at bounding box center [382, 279] width 267 height 35
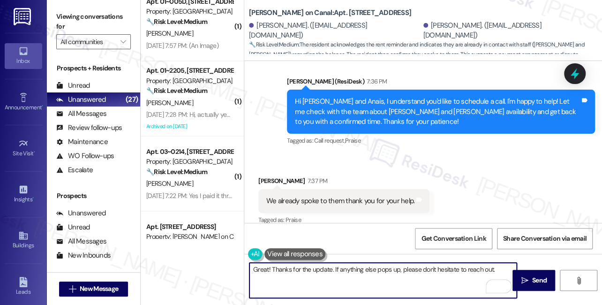
click at [262, 176] on div "[PERSON_NAME] 7:37 PM" at bounding box center [343, 182] width 171 height 13
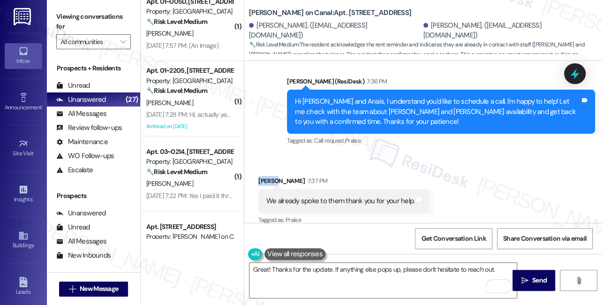
click at [262, 176] on div "[PERSON_NAME] 7:37 PM" at bounding box center [343, 182] width 171 height 13
copy div "Anais"
click at [330, 269] on textarea "Great! Thanks for the update. If anything else pops up, please don't hesitate t…" at bounding box center [382, 279] width 267 height 35
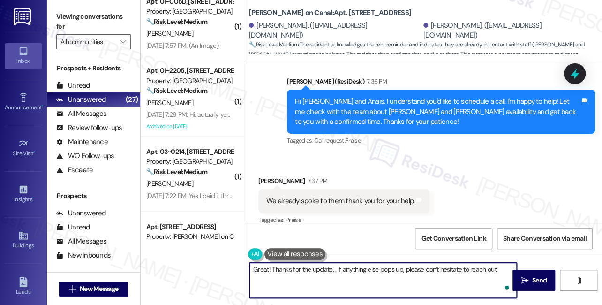
paste textarea "Anais"
type textarea "Great! Thanks for the update, Anais. If anything else pops up, please don't hes…"
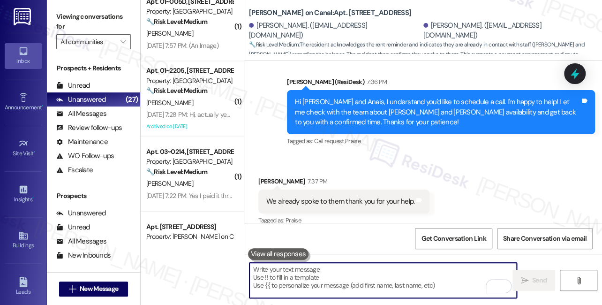
scroll to position [2868, 0]
